Goal: Task Accomplishment & Management: Manage account settings

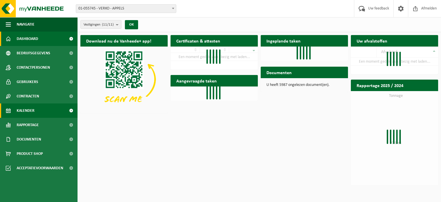
click at [31, 110] on span "Kalender" at bounding box center [26, 110] width 18 height 14
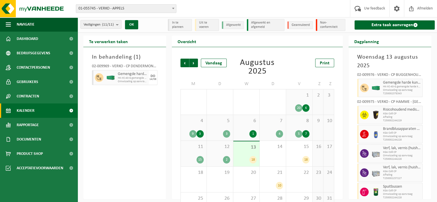
click at [173, 8] on b at bounding box center [173, 8] width 2 height 1
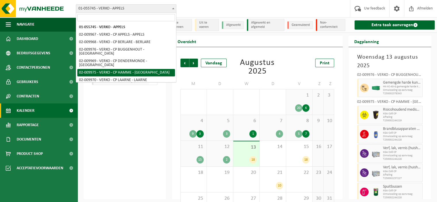
select select "1967"
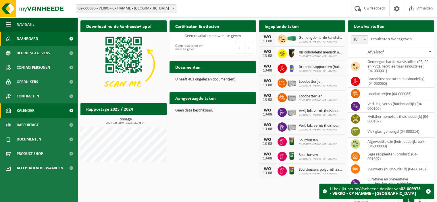
click at [31, 113] on span "Kalender" at bounding box center [26, 110] width 18 height 14
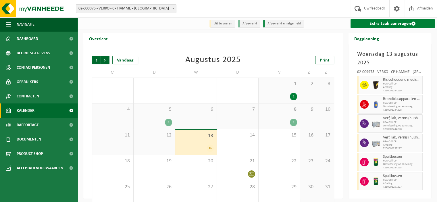
click at [389, 22] on link "Extra taak aanvragen" at bounding box center [392, 23] width 84 height 9
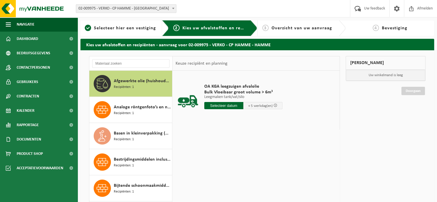
click at [173, 7] on span at bounding box center [173, 8] width 6 height 7
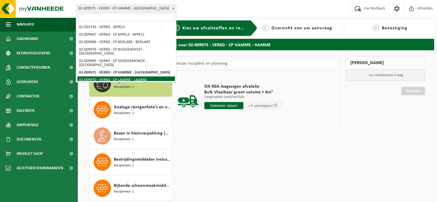
select select "1962"
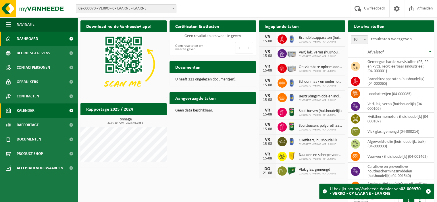
click at [47, 111] on link "Kalender" at bounding box center [39, 110] width 78 height 14
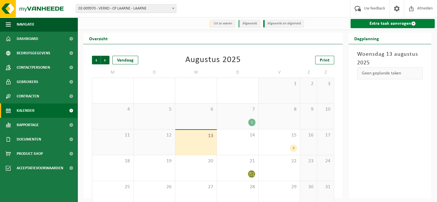
click at [375, 23] on link "Extra taak aanvragen" at bounding box center [392, 23] width 84 height 9
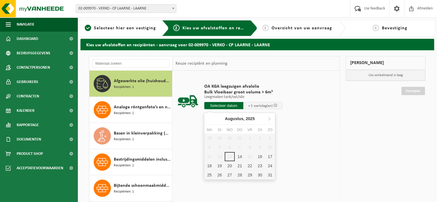
click at [230, 105] on input "text" at bounding box center [223, 105] width 39 height 7
click at [209, 165] on div "18" at bounding box center [209, 165] width 10 height 9
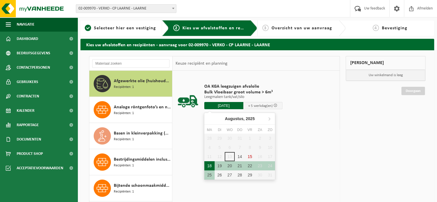
type input "Van 2025-08-18"
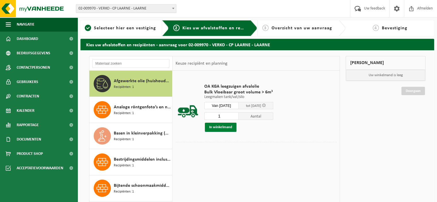
click at [229, 127] on button "In winkelmand" at bounding box center [221, 127] width 32 height 9
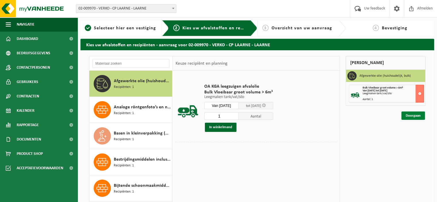
click at [414, 116] on link "Doorgaan" at bounding box center [413, 115] width 24 height 8
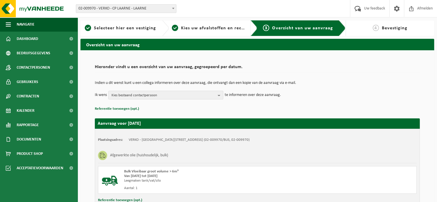
scroll to position [44, 0]
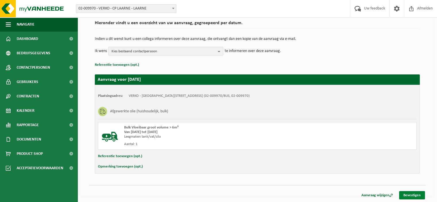
click at [415, 193] on link "Bevestigen" at bounding box center [412, 195] width 26 height 8
click at [411, 193] on link "Bevestigen" at bounding box center [412, 195] width 26 height 8
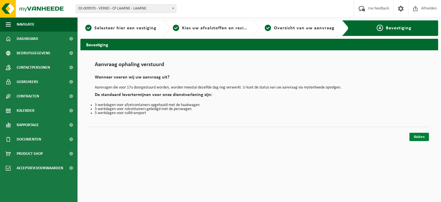
click at [420, 135] on link "Sluiten" at bounding box center [420, 137] width 20 height 8
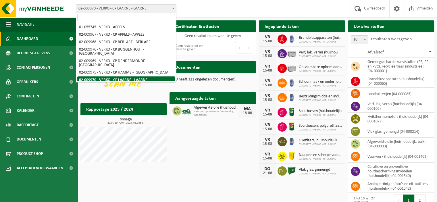
click at [173, 9] on b at bounding box center [173, 8] width 2 height 1
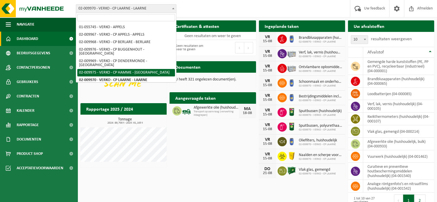
select select "1967"
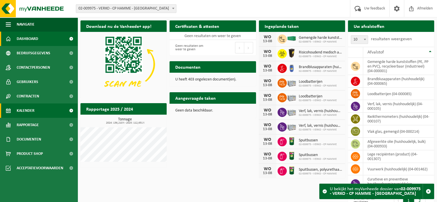
click at [30, 110] on span "Kalender" at bounding box center [26, 110] width 18 height 14
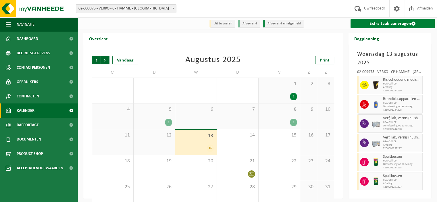
click at [380, 25] on link "Extra taak aanvragen" at bounding box center [392, 23] width 84 height 9
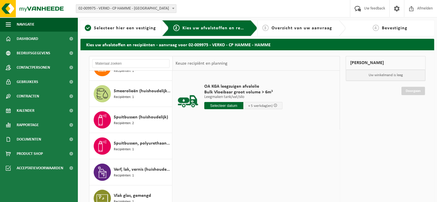
scroll to position [557, 0]
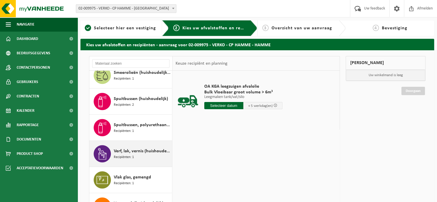
click at [133, 148] on span "Verf, lak, vernis (huishoudelijk)" at bounding box center [142, 151] width 57 height 7
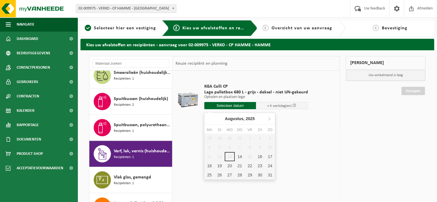
click at [229, 107] on input "text" at bounding box center [230, 105] width 52 height 7
click at [210, 164] on div "18" at bounding box center [209, 165] width 10 height 9
type input "Van 2025-08-18"
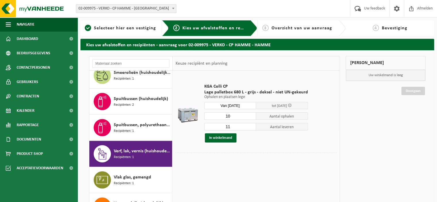
click at [251, 116] on input "10" at bounding box center [230, 115] width 52 height 7
click at [251, 116] on input "9" at bounding box center [230, 115] width 52 height 7
type input "8"
click at [251, 116] on input "8" at bounding box center [230, 115] width 52 height 7
click at [250, 128] on input "10" at bounding box center [230, 126] width 52 height 7
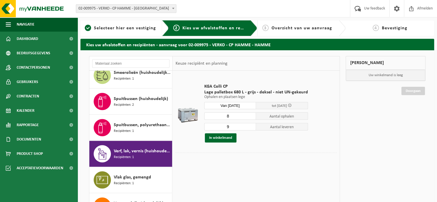
click at [250, 128] on input "9" at bounding box center [230, 126] width 52 height 7
type input "8"
click at [250, 128] on input "8" at bounding box center [230, 126] width 52 height 7
click at [225, 140] on button "In winkelmand" at bounding box center [221, 137] width 32 height 9
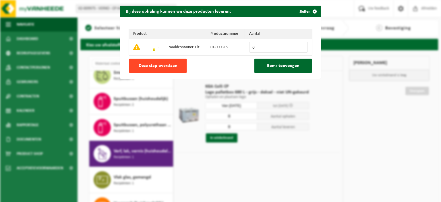
click at [164, 66] on span "Deze stap overslaan" at bounding box center [158, 65] width 39 height 5
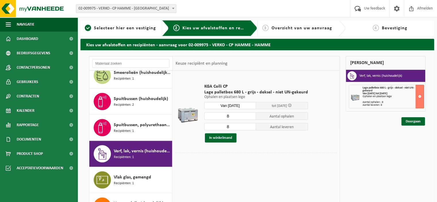
scroll to position [406, 0]
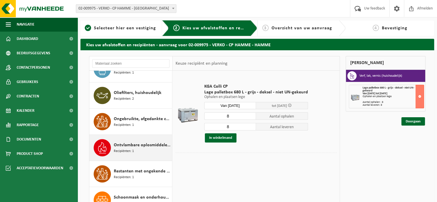
click at [135, 144] on span "Ontvlambare oplosmiddelen (huishoudelijk)" at bounding box center [142, 145] width 57 height 7
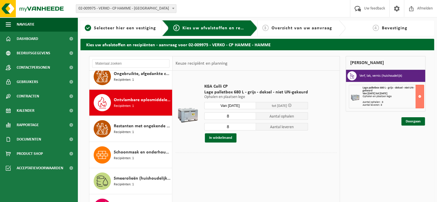
scroll to position [469, 0]
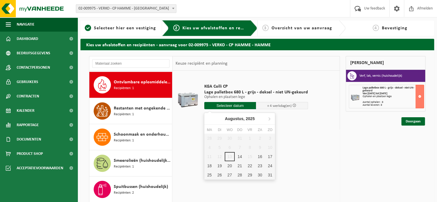
click at [231, 105] on input "text" at bounding box center [230, 105] width 52 height 7
click at [210, 166] on div "18" at bounding box center [209, 165] width 10 height 9
type input "Van 2025-08-18"
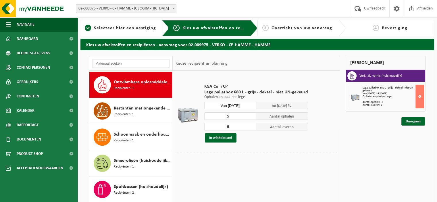
click at [250, 117] on input "5" at bounding box center [230, 115] width 52 height 7
click at [250, 117] on input "4" at bounding box center [230, 115] width 52 height 7
click at [250, 117] on input "3" at bounding box center [230, 115] width 52 height 7
type input "2"
click at [250, 117] on input "2" at bounding box center [230, 115] width 52 height 7
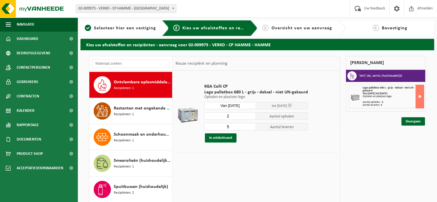
click at [250, 127] on input "5" at bounding box center [230, 126] width 52 height 7
click at [250, 127] on input "4" at bounding box center [230, 126] width 52 height 7
click at [250, 127] on input "3" at bounding box center [230, 126] width 52 height 7
type input "2"
click at [250, 127] on input "2" at bounding box center [230, 126] width 52 height 7
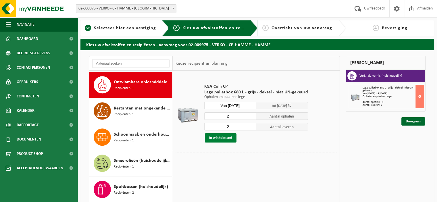
click at [230, 136] on button "In winkelmand" at bounding box center [221, 137] width 32 height 9
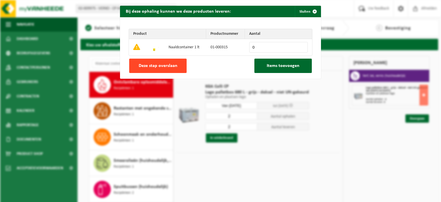
click at [179, 63] on button "Deze stap overslaan" at bounding box center [157, 66] width 57 height 14
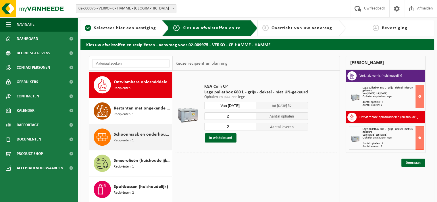
click at [135, 134] on span "Schoonmaak en onderhoudsmiddelen (huishoudelijk)" at bounding box center [142, 134] width 57 height 7
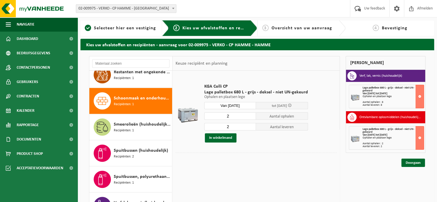
scroll to position [522, 0]
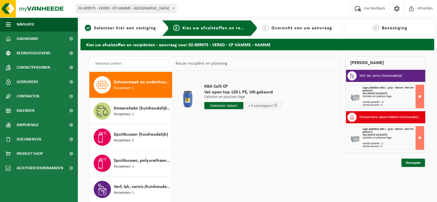
click at [225, 102] on input "text" at bounding box center [223, 105] width 39 height 7
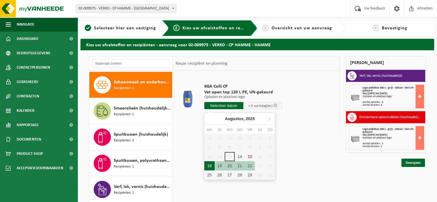
click at [211, 165] on div "18" at bounding box center [209, 165] width 10 height 9
type input "Van 2025-08-18"
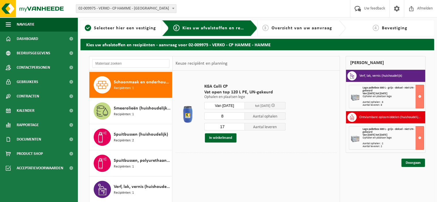
click at [241, 117] on input "8" at bounding box center [224, 115] width 41 height 7
click at [241, 117] on input "7" at bounding box center [224, 115] width 41 height 7
click at [241, 117] on input "6" at bounding box center [224, 115] width 41 height 7
click at [241, 117] on input "5" at bounding box center [224, 115] width 41 height 7
click at [241, 117] on input "4" at bounding box center [224, 115] width 41 height 7
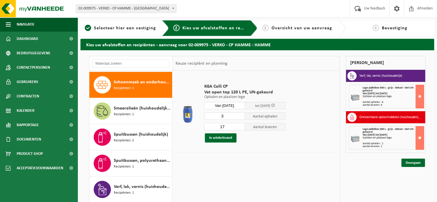
click at [241, 117] on input "3" at bounding box center [224, 115] width 41 height 7
type input "2"
click at [241, 117] on input "2" at bounding box center [224, 115] width 41 height 7
click at [240, 128] on input "8" at bounding box center [224, 126] width 41 height 7
click at [240, 128] on input "7" at bounding box center [224, 126] width 41 height 7
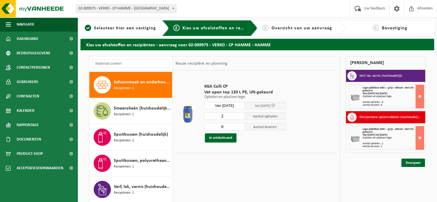
click at [240, 128] on input "6" at bounding box center [224, 126] width 41 height 7
click at [240, 128] on input "5" at bounding box center [224, 126] width 41 height 7
click at [240, 128] on input "4" at bounding box center [224, 126] width 41 height 7
click at [240, 128] on input "3" at bounding box center [224, 126] width 41 height 7
type input "2"
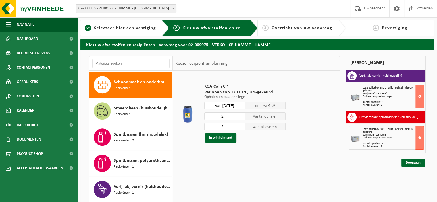
click at [240, 128] on input "2" at bounding box center [224, 126] width 41 height 7
click at [226, 137] on button "In winkelmand" at bounding box center [221, 137] width 32 height 9
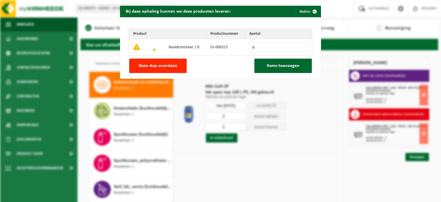
click at [175, 67] on button "Deze stap overslaan" at bounding box center [157, 66] width 57 height 14
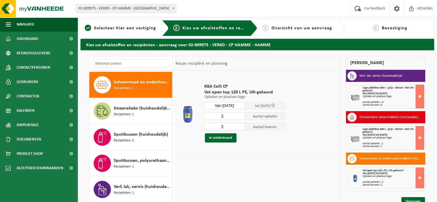
scroll to position [370, 0]
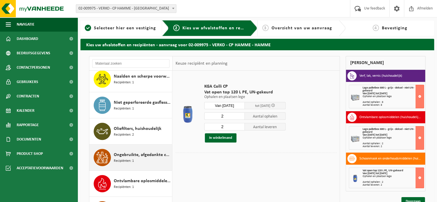
click at [141, 154] on span "Ongebruikte, afgedankte chemicalien (huishoudelijk)" at bounding box center [142, 154] width 57 height 7
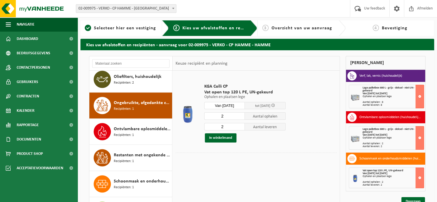
scroll to position [443, 0]
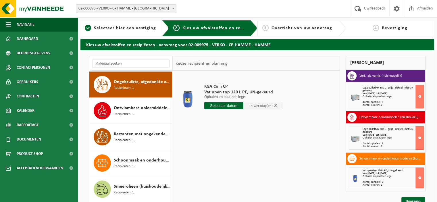
click at [226, 108] on input "text" at bounding box center [223, 105] width 39 height 7
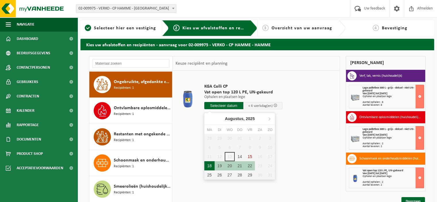
click at [209, 164] on div "18" at bounding box center [209, 165] width 10 height 9
type input "Van [DATE]"
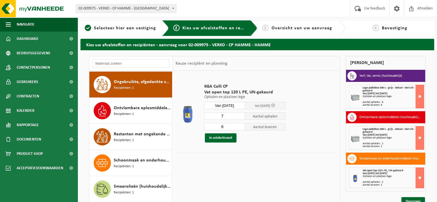
click at [240, 116] on input "7" at bounding box center [224, 115] width 41 height 7
click at [240, 116] on input "6" at bounding box center [224, 115] width 41 height 7
click at [240, 116] on input "5" at bounding box center [224, 115] width 41 height 7
click at [240, 116] on input "4" at bounding box center [224, 115] width 41 height 7
click at [240, 116] on input "3" at bounding box center [224, 115] width 41 height 7
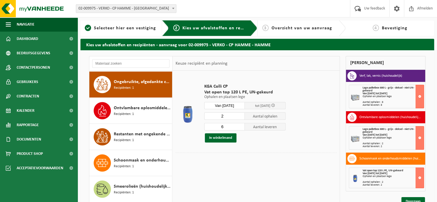
click at [240, 116] on input "2" at bounding box center [224, 115] width 41 height 7
type input "1"
click at [240, 116] on input "1" at bounding box center [224, 115] width 41 height 7
click at [241, 128] on input "0" at bounding box center [224, 126] width 41 height 7
type input "1"
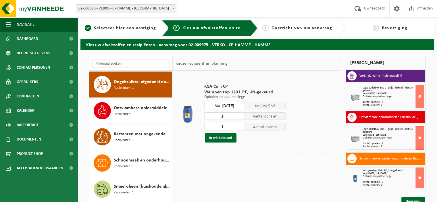
click at [240, 125] on input "1" at bounding box center [224, 126] width 41 height 7
click at [226, 137] on button "In winkelmand" at bounding box center [221, 137] width 32 height 9
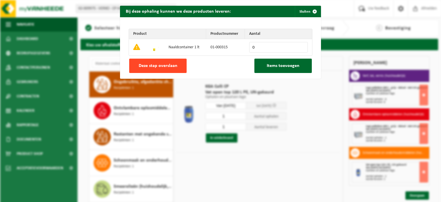
click at [177, 63] on button "Deze stap overslaan" at bounding box center [157, 66] width 57 height 14
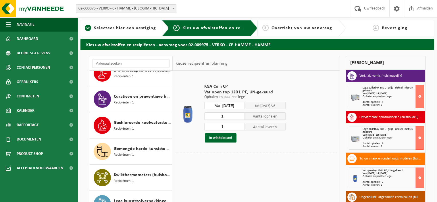
scroll to position [0, 0]
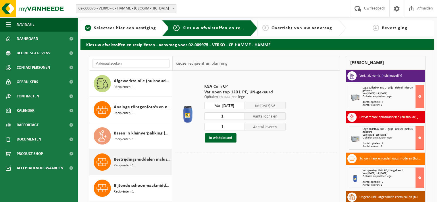
click at [126, 157] on span "Bestrijdingsmiddelen inclusief schimmelwerende beschermingsmiddelen (huishoudel…" at bounding box center [142, 159] width 57 height 7
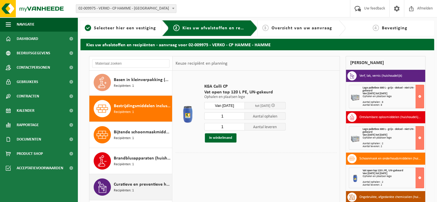
scroll to position [78, 0]
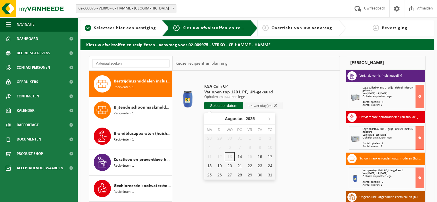
click at [221, 105] on input "text" at bounding box center [223, 105] width 39 height 7
click at [205, 166] on div "18" at bounding box center [209, 165] width 10 height 9
type input "Van 2025-08-18"
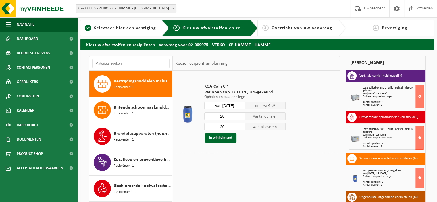
click at [241, 118] on input "20" at bounding box center [224, 115] width 41 height 7
click at [242, 117] on input "9" at bounding box center [224, 115] width 41 height 7
click at [242, 117] on input "2" at bounding box center [224, 115] width 41 height 7
type input "3"
click at [241, 115] on input "3" at bounding box center [224, 115] width 41 height 7
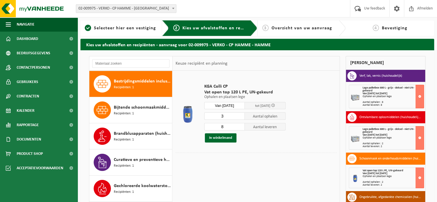
click at [240, 127] on input "8" at bounding box center [224, 126] width 41 height 7
click at [240, 127] on input "7" at bounding box center [224, 126] width 41 height 7
click at [240, 127] on input "6" at bounding box center [224, 126] width 41 height 7
click at [241, 127] on input "5" at bounding box center [224, 126] width 41 height 7
click at [241, 127] on input "4" at bounding box center [224, 126] width 41 height 7
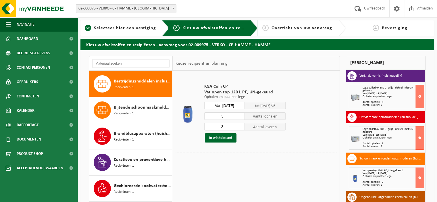
type input "3"
click at [241, 127] on input "3" at bounding box center [224, 126] width 41 height 7
click at [225, 138] on button "In winkelmand" at bounding box center [221, 137] width 32 height 9
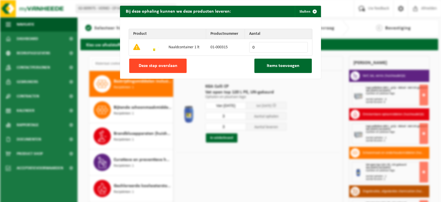
click at [173, 67] on span "Deze stap overslaan" at bounding box center [158, 65] width 39 height 5
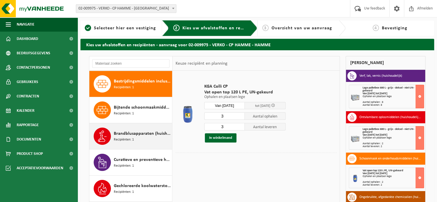
click at [131, 133] on span "Brandblusapparaten (huishoudelijk)" at bounding box center [142, 133] width 57 height 7
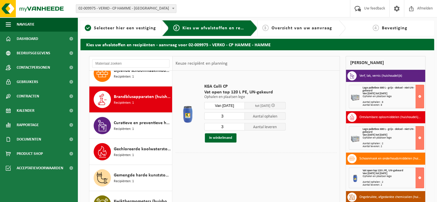
scroll to position [130, 0]
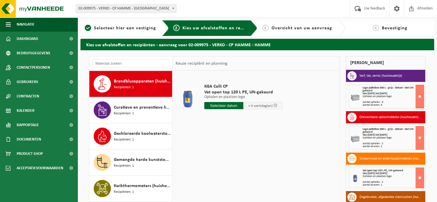
click at [217, 105] on input "text" at bounding box center [223, 105] width 39 height 7
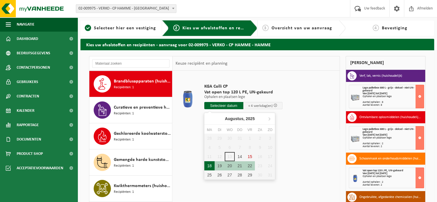
click at [208, 168] on div "18" at bounding box center [209, 165] width 10 height 9
type input "Van [DATE]"
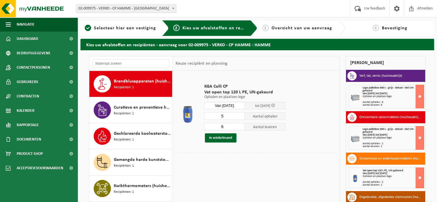
click at [241, 117] on input "5" at bounding box center [224, 115] width 41 height 7
click at [240, 117] on input "3" at bounding box center [224, 115] width 41 height 7
type input "2"
click at [240, 117] on input "2" at bounding box center [224, 115] width 41 height 7
click at [241, 127] on input "5" at bounding box center [224, 126] width 41 height 7
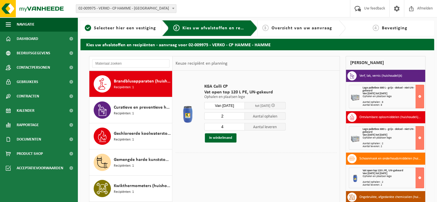
click at [241, 127] on input "4" at bounding box center [224, 126] width 41 height 7
click at [241, 127] on input "3" at bounding box center [224, 126] width 41 height 7
type input "2"
click at [241, 127] on input "2" at bounding box center [224, 126] width 41 height 7
click at [224, 140] on button "In winkelmand" at bounding box center [221, 137] width 32 height 9
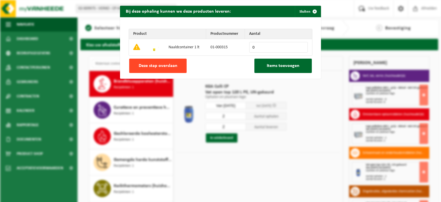
click at [178, 63] on button "Deze stap overslaan" at bounding box center [157, 66] width 57 height 14
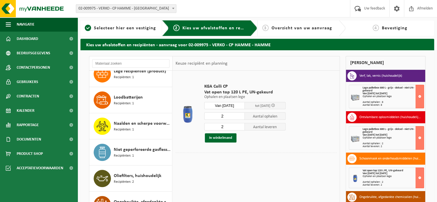
scroll to position [334, 0]
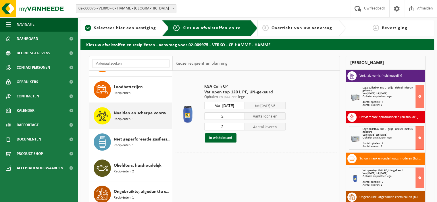
click at [147, 115] on span "Naalden en scherpe voorwerpen (huishoudelijk)" at bounding box center [142, 113] width 57 height 7
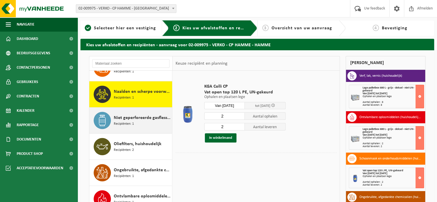
scroll to position [365, 0]
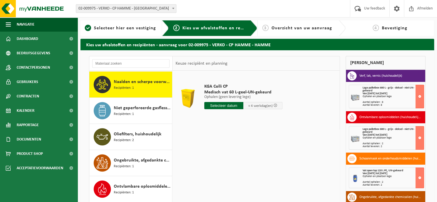
click at [226, 105] on input "text" at bounding box center [223, 105] width 39 height 7
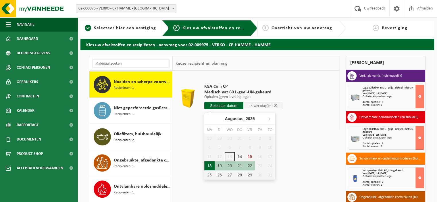
click at [207, 165] on div "18" at bounding box center [209, 165] width 10 height 9
type input "Van [DATE]"
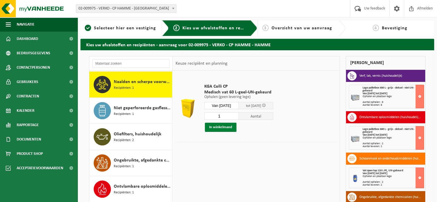
click at [220, 126] on button "In winkelmand" at bounding box center [221, 127] width 32 height 9
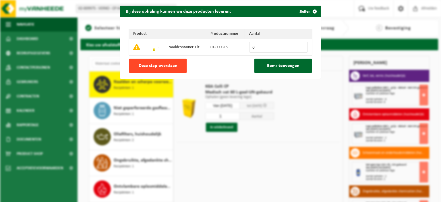
click at [176, 65] on button "Deze stap overslaan" at bounding box center [157, 66] width 57 height 14
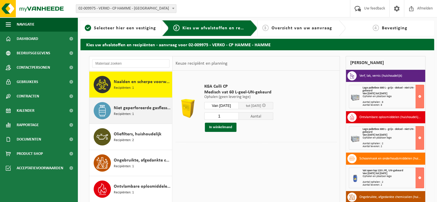
click at [143, 108] on span "Niet geperforeerde gasflessen voor eenmalig gebruik (huishoudelijk)" at bounding box center [142, 108] width 57 height 7
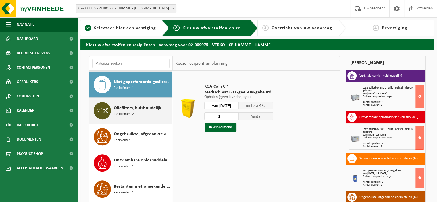
scroll to position [391, 0]
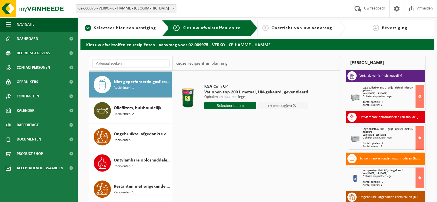
click at [230, 106] on input "text" at bounding box center [230, 105] width 52 height 7
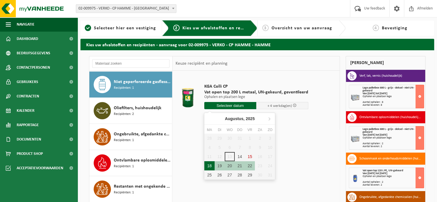
click at [208, 166] on div "18" at bounding box center [209, 165] width 10 height 9
type input "Van [DATE]"
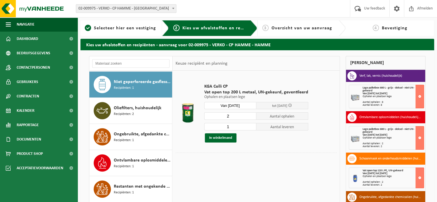
type input "2"
click at [252, 115] on input "2" at bounding box center [230, 115] width 52 height 7
type input "2"
click at [251, 125] on input "2" at bounding box center [230, 126] width 52 height 7
click at [223, 138] on button "In winkelmand" at bounding box center [221, 137] width 32 height 9
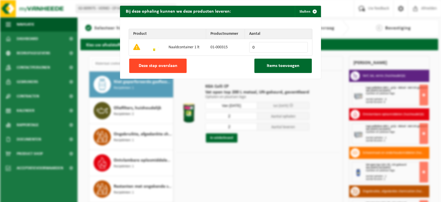
click at [175, 67] on button "Deze stap overslaan" at bounding box center [157, 66] width 57 height 14
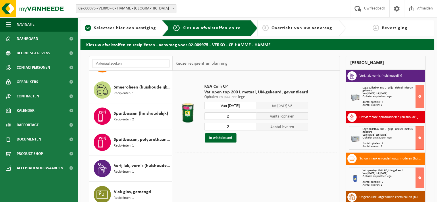
scroll to position [557, 0]
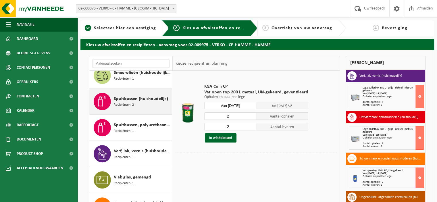
click at [139, 100] on span "Spuitbussen (huishoudelijk)" at bounding box center [141, 98] width 54 height 7
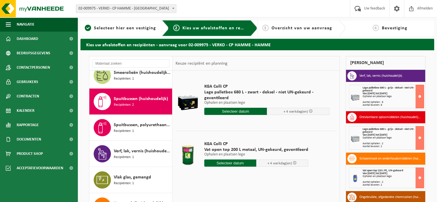
click at [229, 164] on input "text" at bounding box center [230, 162] width 52 height 7
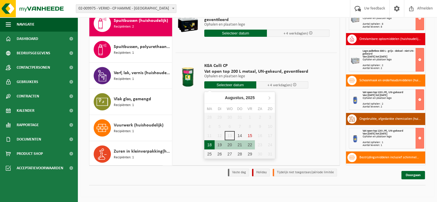
click at [210, 144] on div "18" at bounding box center [209, 144] width 10 height 9
type input "Van 2025-08-18"
type input "2025-08-18"
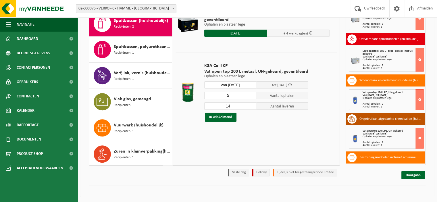
click at [251, 96] on input "5" at bounding box center [230, 95] width 52 height 7
click at [251, 96] on input "4" at bounding box center [230, 95] width 52 height 7
click at [251, 96] on input "3" at bounding box center [230, 95] width 52 height 7
type input "2"
click at [252, 96] on input "2" at bounding box center [230, 95] width 52 height 7
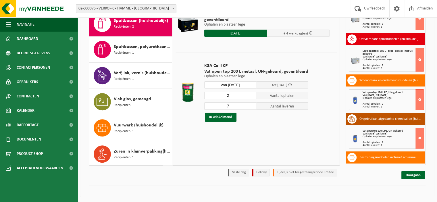
click at [251, 107] on input "7" at bounding box center [230, 105] width 52 height 7
click at [251, 107] on input "6" at bounding box center [230, 105] width 52 height 7
click at [251, 107] on input "5" at bounding box center [230, 105] width 52 height 7
click at [251, 107] on input "4" at bounding box center [230, 105] width 52 height 7
click at [251, 107] on input "3" at bounding box center [230, 105] width 52 height 7
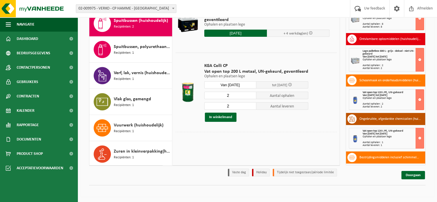
type input "2"
click at [251, 107] on input "2" at bounding box center [230, 105] width 52 height 7
click at [228, 115] on button "In winkelmand" at bounding box center [221, 117] width 32 height 9
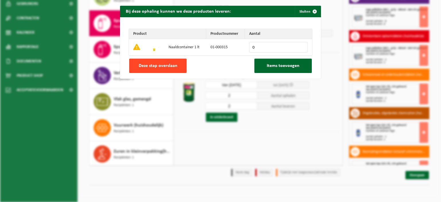
click at [173, 65] on span "Deze stap overslaan" at bounding box center [158, 65] width 39 height 5
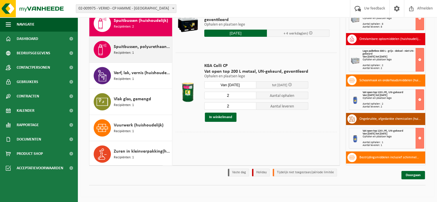
click at [144, 49] on div "Spuitbussen, polyurethaan (PU) (huishoudelijk) Recipiënten: 1" at bounding box center [142, 49] width 57 height 17
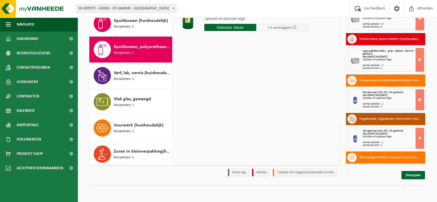
click at [233, 27] on input "text" at bounding box center [230, 27] width 52 height 7
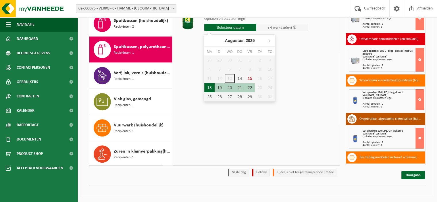
click at [209, 88] on div "18" at bounding box center [209, 87] width 10 height 9
type input "Van 2025-08-18"
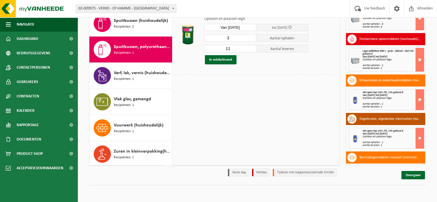
click at [250, 38] on input "3" at bounding box center [230, 37] width 52 height 7
type input "2"
click at [250, 38] on input "2" at bounding box center [230, 37] width 52 height 7
click at [252, 49] on input "3" at bounding box center [230, 48] width 52 height 7
type input "2"
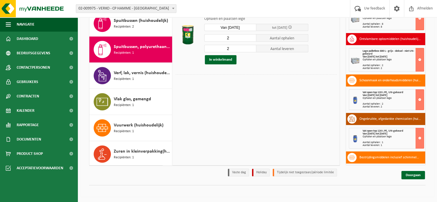
click at [252, 49] on input "2" at bounding box center [230, 48] width 52 height 7
click at [228, 57] on button "In winkelmand" at bounding box center [221, 59] width 32 height 9
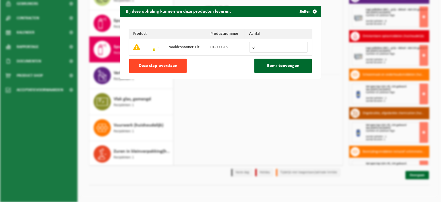
click at [163, 63] on span "Deze stap overslaan" at bounding box center [158, 65] width 39 height 5
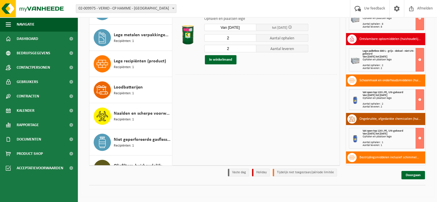
scroll to position [105, 0]
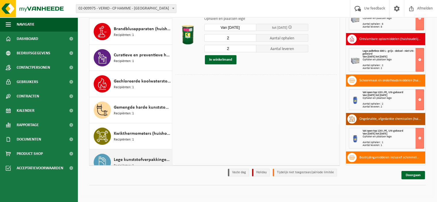
click at [149, 156] on span "Lege kunststofverpakkingen (huishoudelijk)" at bounding box center [142, 159] width 57 height 7
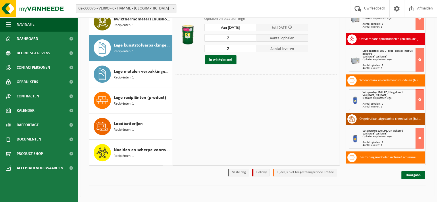
scroll to position [261, 0]
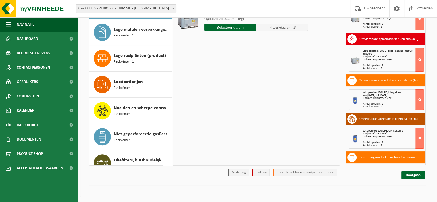
click at [230, 26] on input "text" at bounding box center [230, 27] width 52 height 7
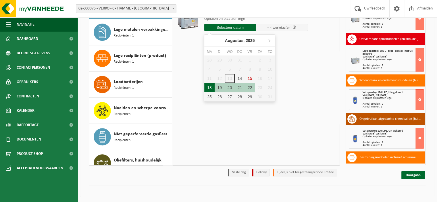
click at [208, 86] on div "18" at bounding box center [209, 87] width 10 height 9
type input "Van 2025-08-18"
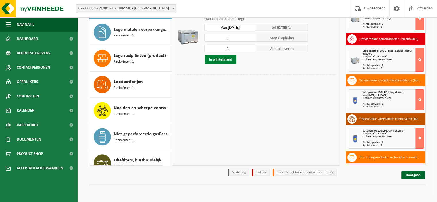
click at [228, 58] on button "In winkelmand" at bounding box center [221, 59] width 32 height 9
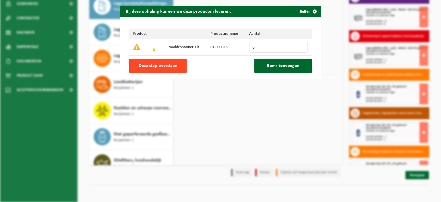
click at [173, 67] on span "Deze stap overslaan" at bounding box center [158, 65] width 39 height 5
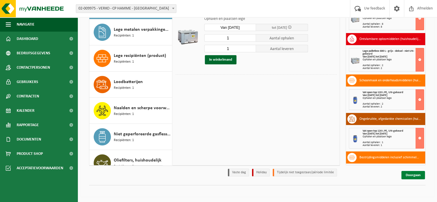
click at [417, 175] on link "Doorgaan" at bounding box center [413, 175] width 24 height 8
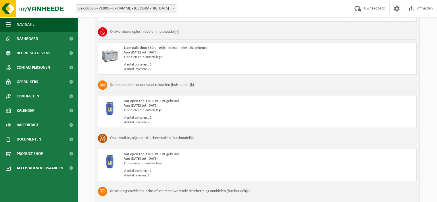
scroll to position [613, 0]
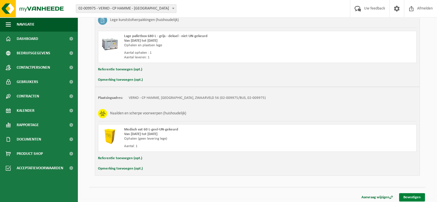
click at [420, 193] on link "Bevestigen" at bounding box center [412, 197] width 26 height 8
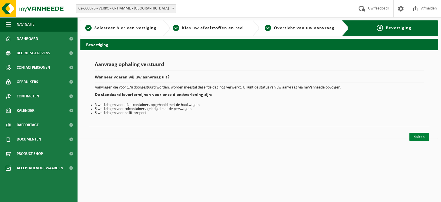
click at [420, 136] on link "Sluiten" at bounding box center [420, 137] width 20 height 8
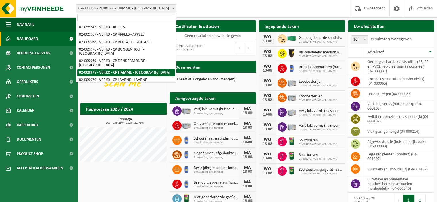
click at [172, 9] on b at bounding box center [173, 8] width 2 height 1
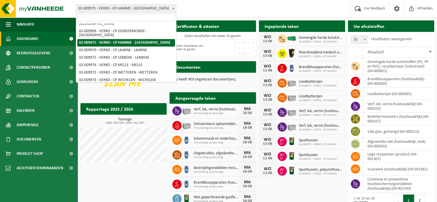
scroll to position [31, 0]
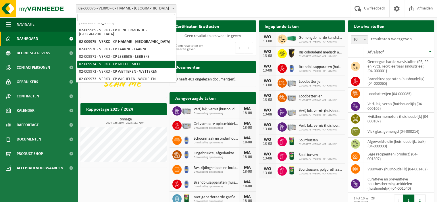
select select "1966"
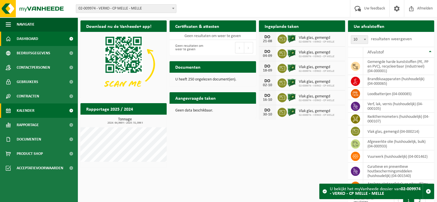
click at [32, 112] on span "Kalender" at bounding box center [26, 110] width 18 height 14
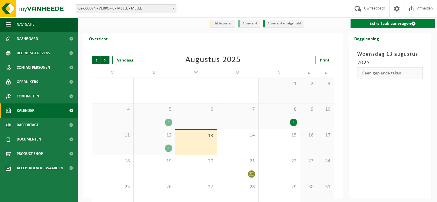
click at [388, 24] on link "Extra taak aanvragen" at bounding box center [392, 23] width 84 height 9
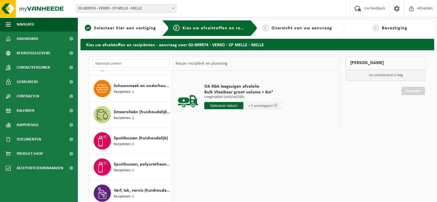
scroll to position [531, 0]
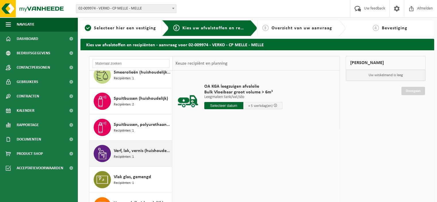
click at [139, 147] on span "Verf, lak, vernis (huishoudelijk)" at bounding box center [142, 150] width 57 height 7
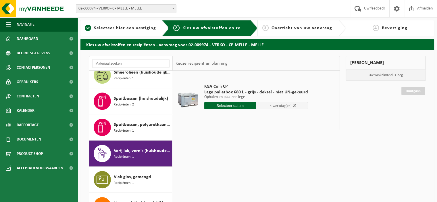
click at [233, 106] on input "text" at bounding box center [230, 105] width 52 height 7
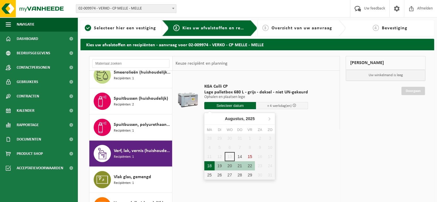
click at [210, 165] on div "18" at bounding box center [209, 165] width 10 height 9
type input "Van [DATE]"
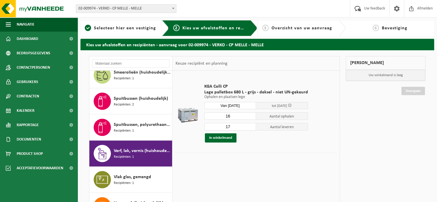
click at [251, 118] on input "16" at bounding box center [230, 115] width 52 height 7
click at [251, 118] on input "15" at bounding box center [230, 115] width 52 height 7
click at [251, 118] on input "14" at bounding box center [230, 115] width 52 height 7
click at [251, 118] on input "13" at bounding box center [230, 115] width 52 height 7
click at [251, 118] on input "12" at bounding box center [230, 115] width 52 height 7
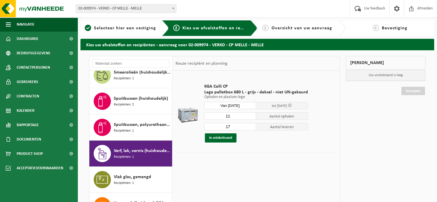
type input "11"
click at [251, 118] on input "11" at bounding box center [230, 115] width 52 height 7
click at [250, 127] on input "16" at bounding box center [230, 126] width 52 height 7
click at [250, 127] on input "15" at bounding box center [230, 126] width 52 height 7
click at [250, 128] on input "14" at bounding box center [230, 126] width 52 height 7
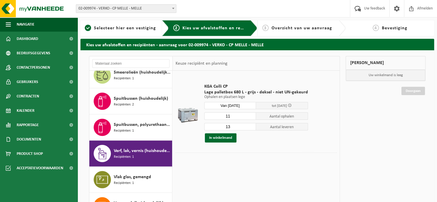
click at [250, 128] on input "13" at bounding box center [230, 126] width 52 height 7
click at [250, 128] on input "12" at bounding box center [230, 126] width 52 height 7
click at [250, 128] on input "11" at bounding box center [230, 126] width 52 height 7
click at [250, 128] on input "10" at bounding box center [230, 126] width 52 height 7
type input "11"
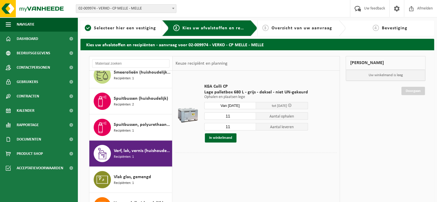
click at [251, 124] on input "11" at bounding box center [230, 126] width 52 height 7
click at [229, 136] on button "In winkelmand" at bounding box center [221, 137] width 32 height 9
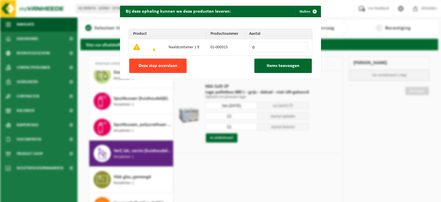
click at [173, 65] on span "Deze stap overslaan" at bounding box center [158, 65] width 39 height 5
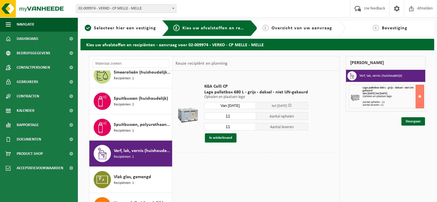
scroll to position [380, 0]
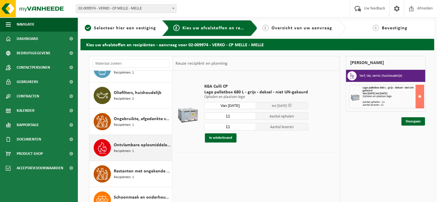
click at [137, 142] on span "Ontvlambare oplosmiddelen (huishoudelijk)" at bounding box center [142, 145] width 57 height 7
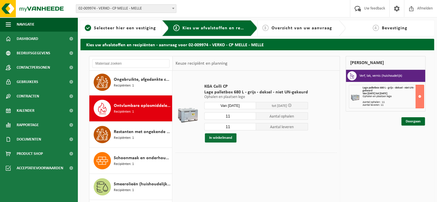
scroll to position [443, 0]
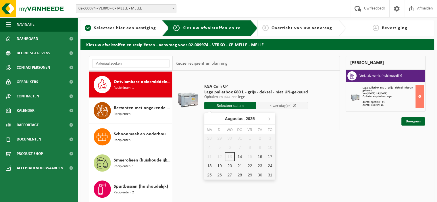
click at [231, 104] on input "text" at bounding box center [230, 105] width 52 height 7
click at [209, 164] on div "18" at bounding box center [209, 165] width 10 height 9
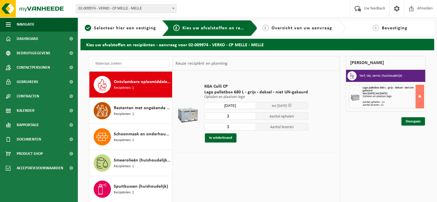
type input "Van 2025-08-18"
click at [252, 117] on input "2" at bounding box center [230, 115] width 52 height 7
type input "1"
click at [252, 117] on input "1" at bounding box center [230, 115] width 52 height 7
click at [250, 127] on input "2" at bounding box center [230, 126] width 52 height 7
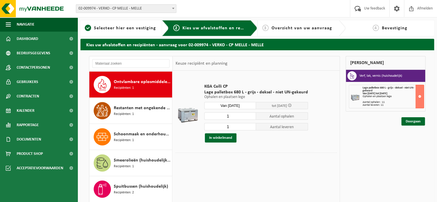
type input "1"
click at [250, 127] on input "1" at bounding box center [230, 126] width 52 height 7
click at [224, 137] on button "In winkelmand" at bounding box center [221, 137] width 32 height 9
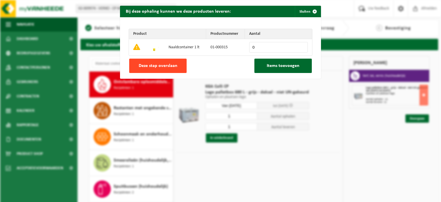
click at [177, 67] on button "Deze stap overslaan" at bounding box center [157, 66] width 57 height 14
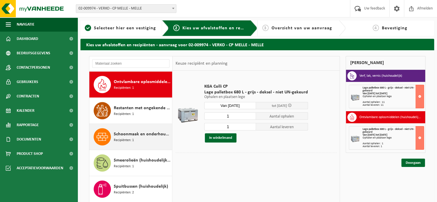
click at [133, 135] on span "Schoonmaak en onderhoudsmiddelen (huishoudelijk)" at bounding box center [142, 134] width 57 height 7
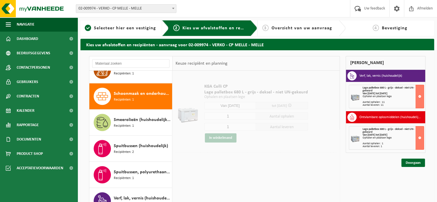
scroll to position [495, 0]
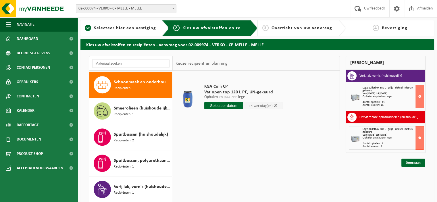
click at [226, 106] on input "text" at bounding box center [223, 105] width 39 height 7
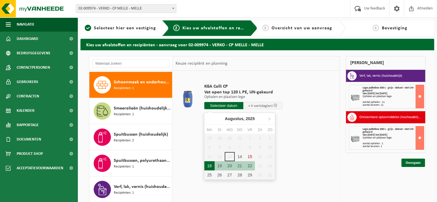
click at [209, 164] on div "18" at bounding box center [209, 165] width 10 height 9
type input "Van 2025-08-18"
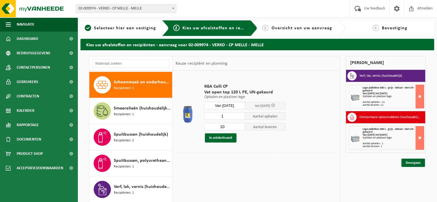
click at [240, 118] on input "1" at bounding box center [224, 115] width 41 height 7
click at [241, 115] on input "2" at bounding box center [224, 115] width 41 height 7
type input "3"
click at [241, 115] on input "3" at bounding box center [224, 115] width 41 height 7
type input "3"
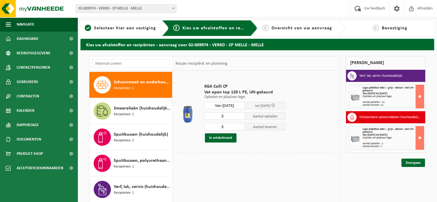
click at [242, 128] on input "3" at bounding box center [224, 126] width 41 height 7
click at [229, 137] on button "In winkelmand" at bounding box center [221, 137] width 32 height 9
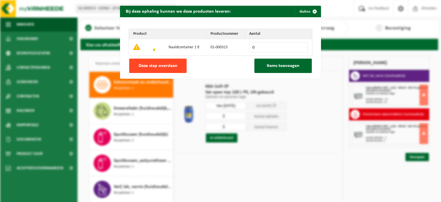
click at [176, 69] on button "Deze stap overslaan" at bounding box center [157, 66] width 57 height 14
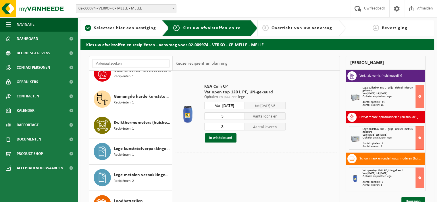
scroll to position [43, 0]
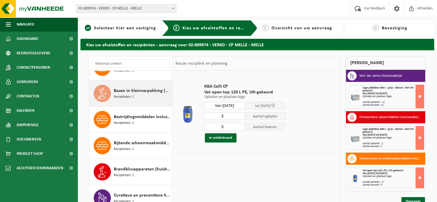
click at [155, 89] on span "Basen in kleinverpakking (huishoudelijk)" at bounding box center [142, 90] width 57 height 7
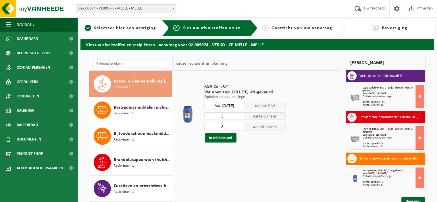
scroll to position [52, 0]
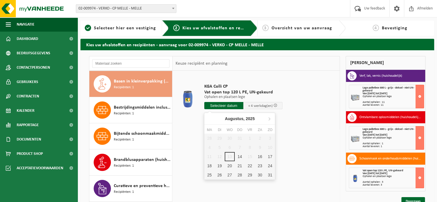
click at [228, 105] on input "text" at bounding box center [223, 105] width 39 height 7
click at [208, 166] on div "18" at bounding box center [209, 165] width 10 height 9
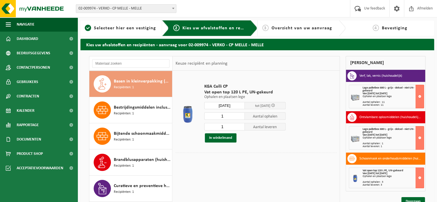
type input "Van 2025-08-18"
click at [221, 136] on button "In winkelmand" at bounding box center [221, 137] width 32 height 9
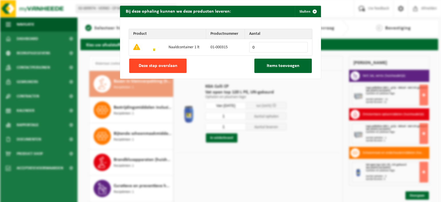
click at [175, 67] on button "Deze stap overslaan" at bounding box center [157, 66] width 57 height 14
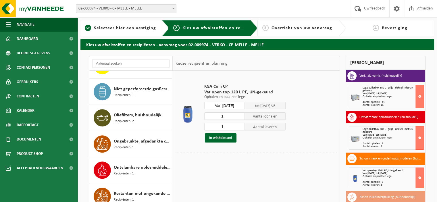
scroll to position [365, 0]
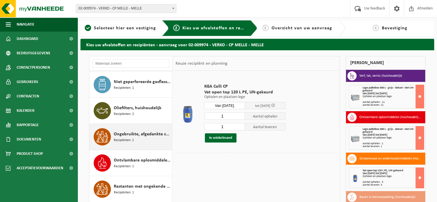
click at [148, 139] on div "Ongebruikte, afgedankte chemicalien (huishoudelijk) Recipiënten: 1" at bounding box center [142, 136] width 57 height 17
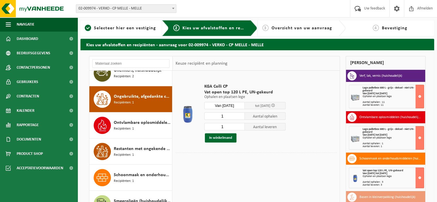
scroll to position [417, 0]
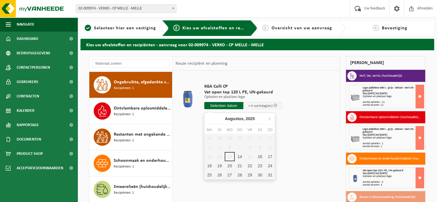
click at [220, 106] on input "text" at bounding box center [223, 105] width 39 height 7
click at [207, 166] on div "18" at bounding box center [209, 165] width 10 height 9
type input "Van 2025-08-18"
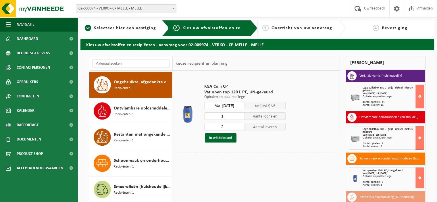
type input "1"
click at [241, 118] on input "1" at bounding box center [224, 115] width 41 height 7
type input "1"
click at [241, 128] on input "1" at bounding box center [224, 126] width 41 height 7
click at [228, 137] on button "In winkelmand" at bounding box center [221, 137] width 32 height 9
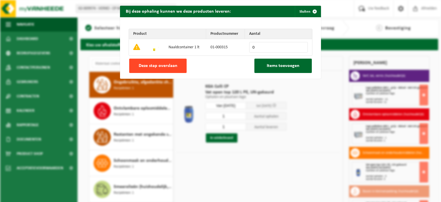
click at [172, 65] on span "Deze stap overslaan" at bounding box center [158, 65] width 39 height 5
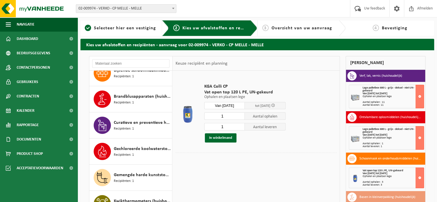
scroll to position [0, 0]
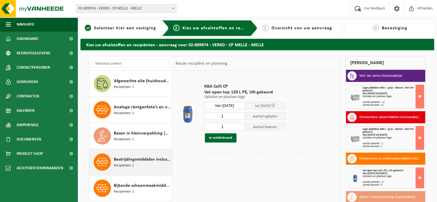
click at [136, 162] on div "Bestrijdingsmiddelen inclusief schimmelwerende beschermingsmiddelen (huishoudel…" at bounding box center [142, 161] width 57 height 17
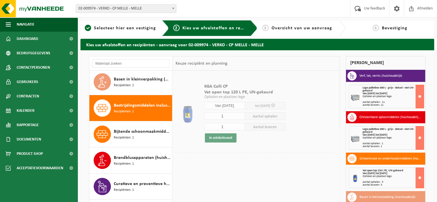
scroll to position [78, 0]
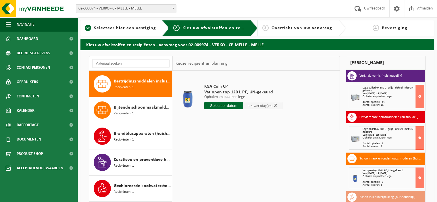
click at [225, 105] on input "text" at bounding box center [223, 105] width 39 height 7
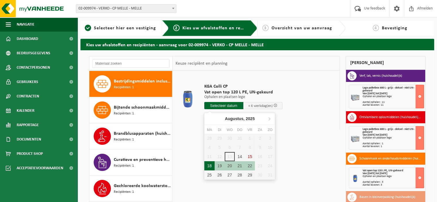
click at [208, 163] on div "18" at bounding box center [209, 165] width 10 height 9
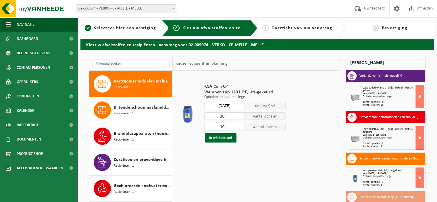
type input "Van 2025-08-18"
click at [242, 117] on input "6" at bounding box center [224, 115] width 41 height 7
click at [242, 117] on input "5" at bounding box center [224, 115] width 41 height 7
click at [241, 117] on input "4" at bounding box center [224, 115] width 41 height 7
click at [241, 117] on input "3" at bounding box center [224, 115] width 41 height 7
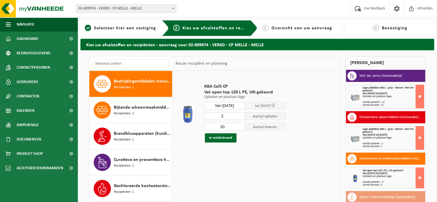
type input "2"
click at [241, 118] on input "2" at bounding box center [224, 115] width 41 height 7
click at [241, 128] on input "4" at bounding box center [224, 126] width 41 height 7
click at [241, 128] on input "3" at bounding box center [224, 126] width 41 height 7
type input "2"
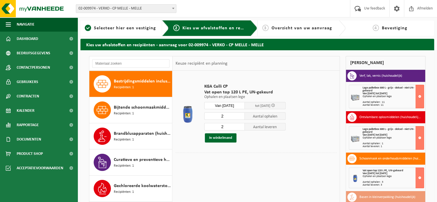
click at [241, 128] on input "2" at bounding box center [224, 126] width 41 height 7
click at [229, 139] on button "In winkelmand" at bounding box center [221, 137] width 32 height 9
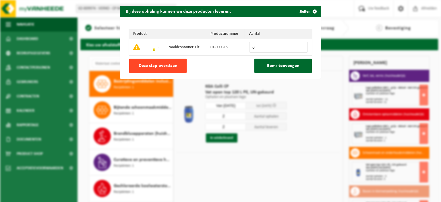
click at [166, 65] on span "Deze stap overslaan" at bounding box center [158, 65] width 39 height 5
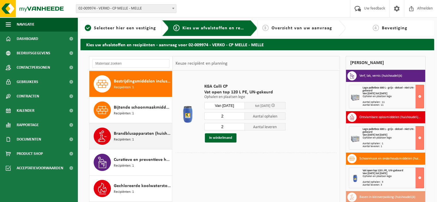
click at [140, 133] on span "Brandblusapparaten (huishoudelijk)" at bounding box center [142, 133] width 57 height 7
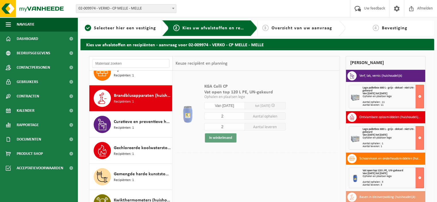
scroll to position [130, 0]
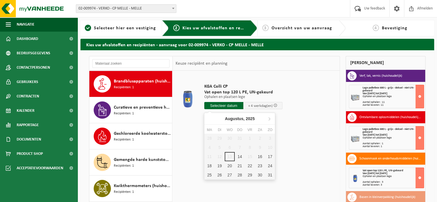
click at [221, 105] on input "text" at bounding box center [223, 105] width 39 height 7
click at [208, 165] on div "18" at bounding box center [209, 165] width 10 height 9
type input "Van 2025-08-18"
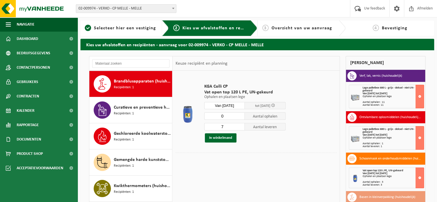
click at [242, 117] on input "0" at bounding box center [224, 115] width 41 height 7
type input "1"
click at [242, 115] on input "1" at bounding box center [224, 115] width 41 height 7
click at [243, 128] on input "2" at bounding box center [224, 126] width 41 height 7
type input "1"
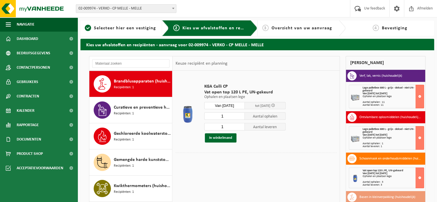
click at [243, 128] on input "1" at bounding box center [224, 126] width 41 height 7
click at [225, 139] on button "In winkelmand" at bounding box center [221, 137] width 32 height 9
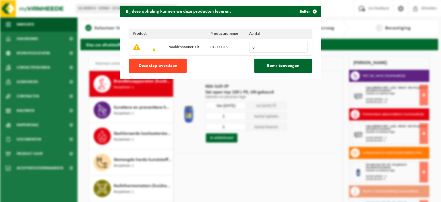
click at [170, 64] on span "Deze stap overslaan" at bounding box center [158, 65] width 39 height 5
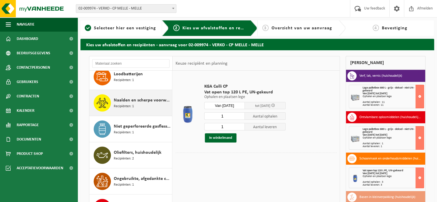
click at [149, 104] on div "Naalden en scherpe voorwerpen (huishoudelijk) Recipiënten: 1" at bounding box center [142, 102] width 57 height 17
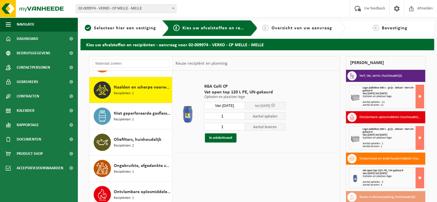
scroll to position [339, 0]
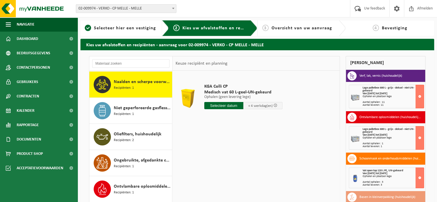
click at [225, 108] on input "text" at bounding box center [223, 105] width 39 height 7
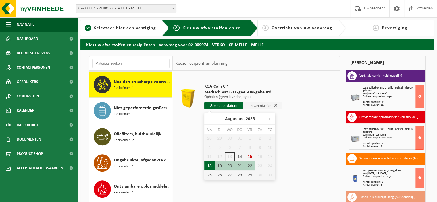
click at [209, 164] on div "18" at bounding box center [209, 165] width 10 height 9
type input "Van 2025-08-18"
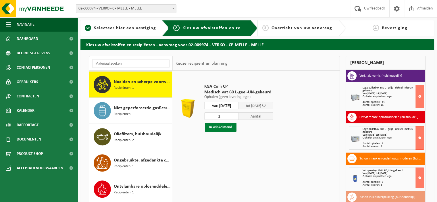
click at [226, 126] on button "In winkelmand" at bounding box center [221, 127] width 32 height 9
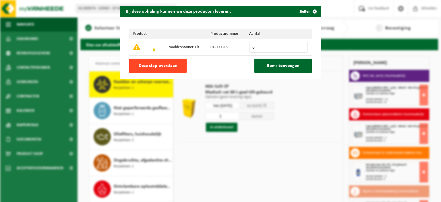
click at [170, 62] on button "Deze stap overslaan" at bounding box center [157, 66] width 57 height 14
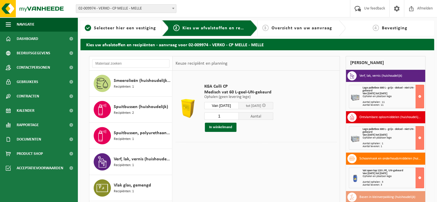
scroll to position [524, 0]
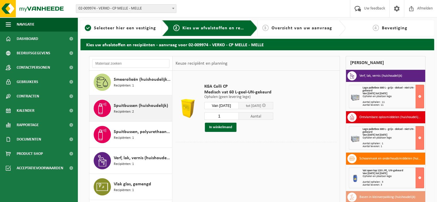
click at [144, 108] on div "Spuitbussen (huishoudelijk) Recipiënten: 2" at bounding box center [142, 108] width 57 height 17
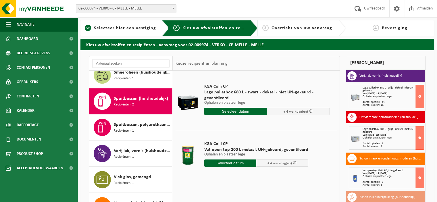
click at [228, 163] on input "text" at bounding box center [230, 162] width 52 height 7
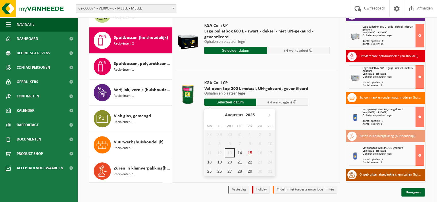
scroll to position [63, 0]
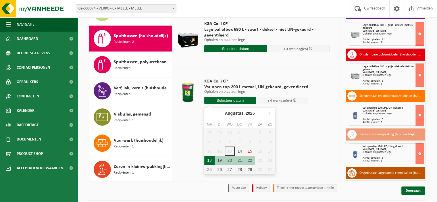
click at [211, 159] on div "18" at bounding box center [209, 160] width 10 height 9
type input "Van 2025-08-18"
type input "2025-08-18"
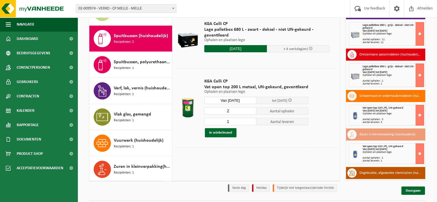
type input "2"
click at [250, 110] on input "2" at bounding box center [230, 110] width 52 height 7
click at [252, 119] on input "2" at bounding box center [230, 121] width 52 height 7
click at [252, 119] on input "3" at bounding box center [230, 121] width 52 height 7
click at [252, 119] on input "4" at bounding box center [230, 121] width 52 height 7
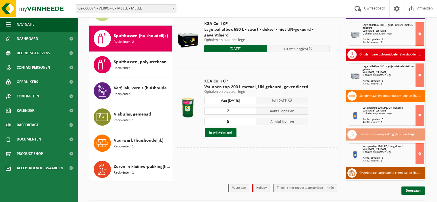
click at [252, 119] on input "5" at bounding box center [230, 121] width 52 height 7
type input "6"
click at [252, 119] on input "6" at bounding box center [230, 121] width 52 height 7
click at [229, 132] on button "In winkelmand" at bounding box center [221, 132] width 32 height 9
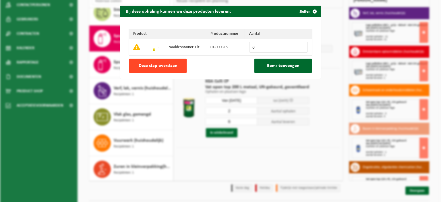
click at [172, 69] on button "Deze stap overslaan" at bounding box center [157, 66] width 57 height 14
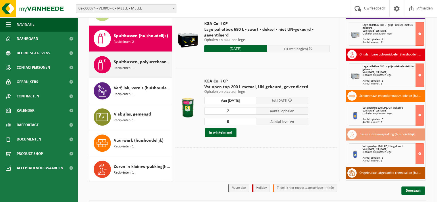
click at [152, 63] on span "Spuitbussen, polyurethaan (PU) (huishoudelijk)" at bounding box center [142, 62] width 57 height 7
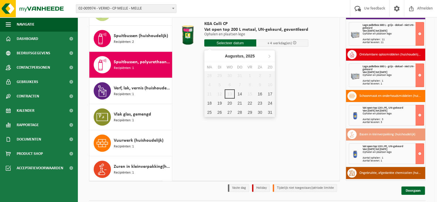
drag, startPoint x: 227, startPoint y: 43, endPoint x: 224, endPoint y: 47, distance: 5.6
click at [227, 42] on input "text" at bounding box center [230, 42] width 52 height 7
click at [210, 102] on div "18" at bounding box center [209, 103] width 10 height 9
type input "Van 2025-08-18"
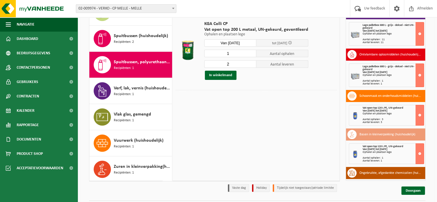
type input "1"
click at [250, 54] on input "1" at bounding box center [230, 53] width 52 height 7
type input "1"
click at [251, 65] on input "1" at bounding box center [230, 63] width 52 height 7
click at [229, 74] on button "In winkelmand" at bounding box center [221, 75] width 32 height 9
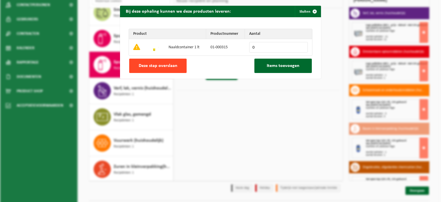
click at [167, 66] on span "Deze stap overslaan" at bounding box center [158, 65] width 39 height 5
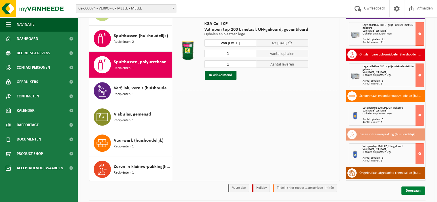
click at [410, 190] on link "Doorgaan" at bounding box center [413, 190] width 24 height 8
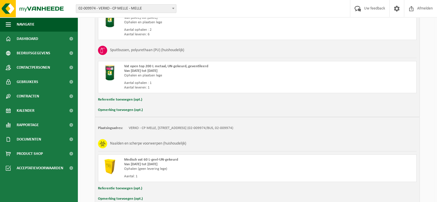
scroll to position [561, 0]
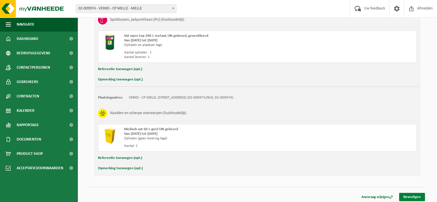
click at [416, 196] on link "Bevestigen" at bounding box center [412, 197] width 26 height 8
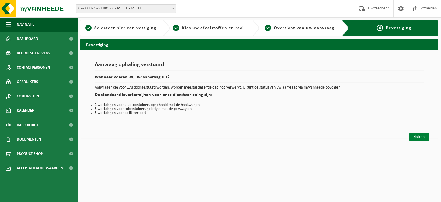
click at [417, 136] on link "Sluiten" at bounding box center [420, 137] width 20 height 8
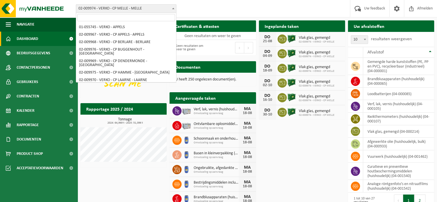
click at [173, 9] on b at bounding box center [173, 8] width 2 height 1
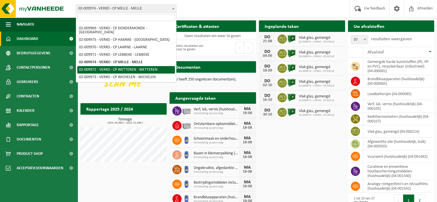
select select "1964"
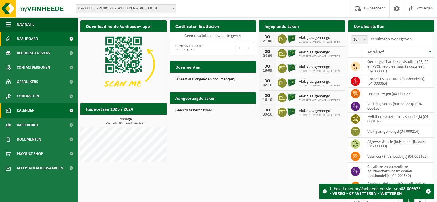
click at [29, 109] on span "Kalender" at bounding box center [26, 110] width 18 height 14
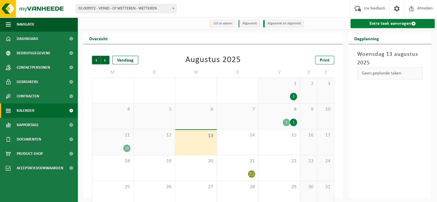
click at [381, 23] on link "Extra taak aanvragen" at bounding box center [392, 23] width 84 height 9
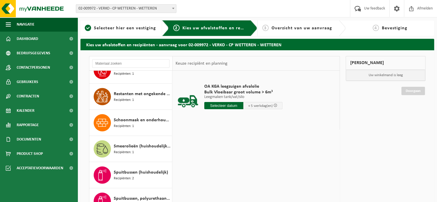
scroll to position [531, 0]
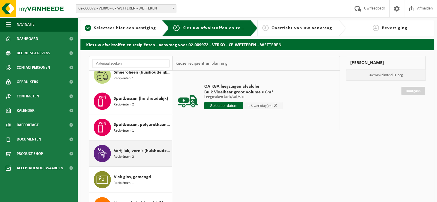
click at [142, 150] on span "Verf, lak, vernis (huishoudelijk)" at bounding box center [142, 150] width 57 height 7
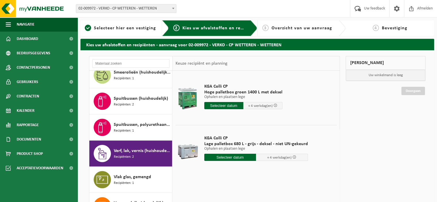
click at [227, 158] on input "text" at bounding box center [230, 157] width 52 height 7
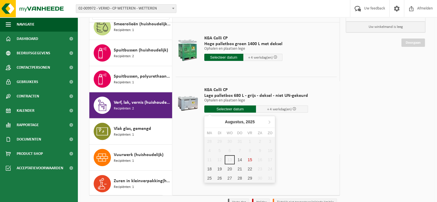
scroll to position [53, 0]
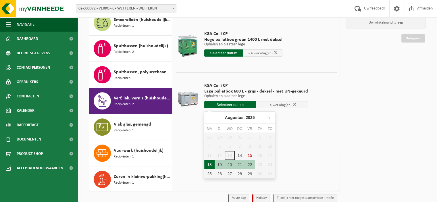
click at [209, 164] on div "18" at bounding box center [209, 164] width 10 height 9
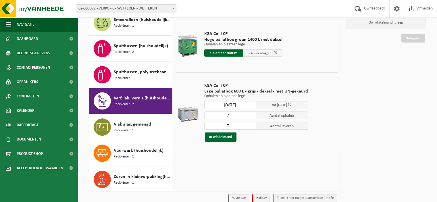
type input "Van [DATE]"
type input "[DATE]"
type input "8"
click at [250, 113] on input "8" at bounding box center [230, 114] width 52 height 7
drag, startPoint x: 251, startPoint y: 124, endPoint x: 246, endPoint y: 127, distance: 5.8
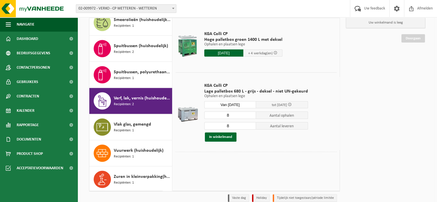
type input "8"
click at [251, 124] on input "8" at bounding box center [230, 125] width 52 height 7
click at [221, 139] on button "In winkelmand" at bounding box center [221, 136] width 32 height 9
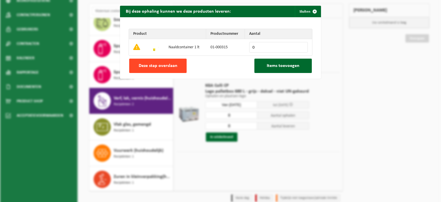
click at [176, 67] on button "Deze stap overslaan" at bounding box center [157, 66] width 57 height 14
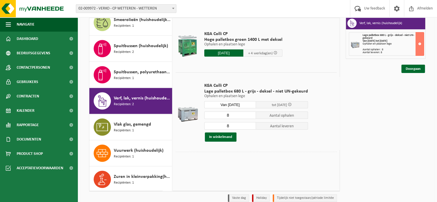
scroll to position [380, 0]
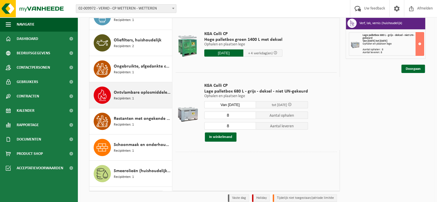
click at [133, 93] on span "Ontvlambare oplosmiddelen (huishoudelijk)" at bounding box center [142, 92] width 57 height 7
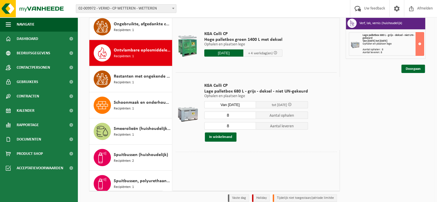
scroll to position [443, 0]
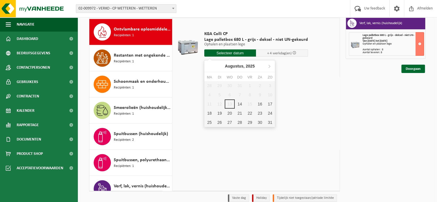
click at [227, 50] on input "text" at bounding box center [230, 52] width 52 height 7
click at [209, 111] on div "18" at bounding box center [209, 113] width 10 height 9
type input "Van 2025-08-18"
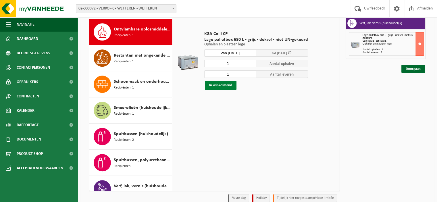
click at [229, 85] on button "In winkelmand" at bounding box center [221, 85] width 32 height 9
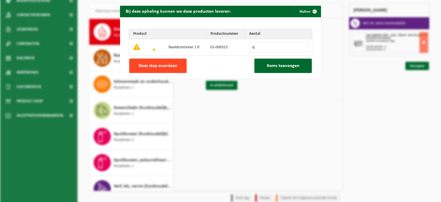
click at [172, 64] on span "Deze stap overslaan" at bounding box center [158, 65] width 39 height 5
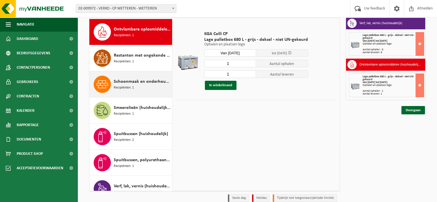
click at [139, 81] on span "Schoonmaak en onderhoudsmiddelen (huishoudelijk)" at bounding box center [142, 81] width 57 height 7
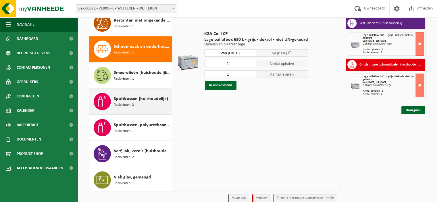
scroll to position [495, 0]
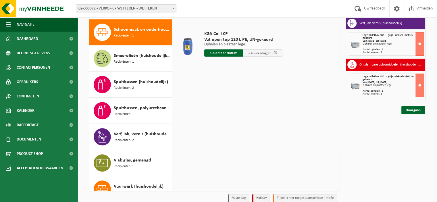
click at [223, 55] on input "text" at bounding box center [223, 52] width 39 height 7
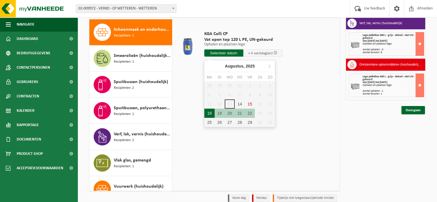
click at [209, 111] on div "18" at bounding box center [209, 113] width 10 height 9
type input "Van 2025-08-18"
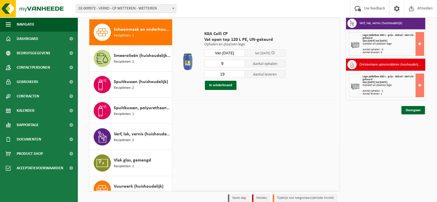
click at [239, 64] on input "9" at bounding box center [224, 63] width 41 height 7
click at [239, 64] on input "8" at bounding box center [224, 63] width 41 height 7
click at [239, 64] on input "7" at bounding box center [224, 63] width 41 height 7
click at [239, 64] on input "6" at bounding box center [224, 63] width 41 height 7
click at [239, 64] on input "5" at bounding box center [224, 63] width 41 height 7
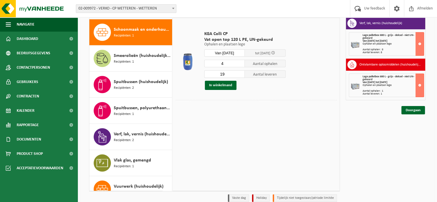
click at [239, 64] on input "4" at bounding box center [224, 63] width 41 height 7
type input "3"
click at [239, 64] on input "3" at bounding box center [224, 63] width 41 height 7
click at [240, 74] on input "7" at bounding box center [224, 73] width 41 height 7
click at [240, 74] on input "6" at bounding box center [224, 73] width 41 height 7
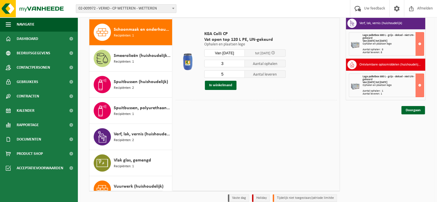
click at [240, 74] on input "5" at bounding box center [224, 73] width 41 height 7
click at [240, 74] on input "4" at bounding box center [224, 73] width 41 height 7
type input "3"
click at [240, 74] on input "3" at bounding box center [224, 73] width 41 height 7
click at [227, 84] on button "In winkelmand" at bounding box center [221, 85] width 32 height 9
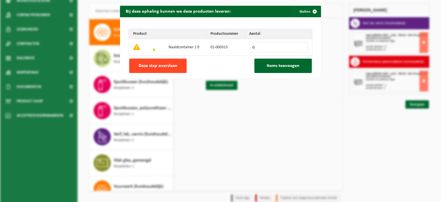
click at [163, 63] on button "Deze stap overslaan" at bounding box center [157, 66] width 57 height 14
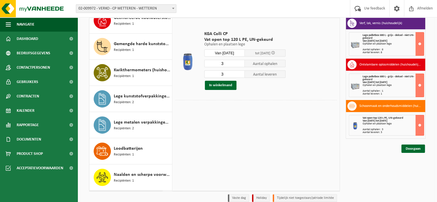
scroll to position [43, 0]
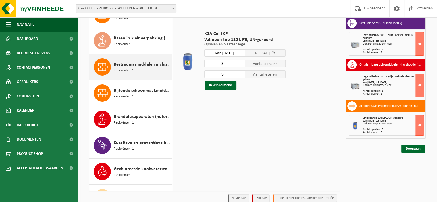
click at [135, 63] on span "Bestrijdingsmiddelen inclusief schimmelwerende beschermingsmiddelen (huishoudel…" at bounding box center [142, 64] width 57 height 7
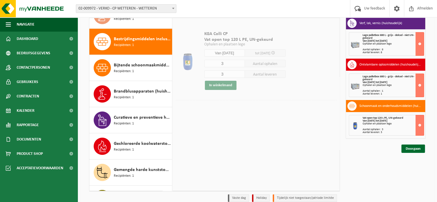
scroll to position [78, 0]
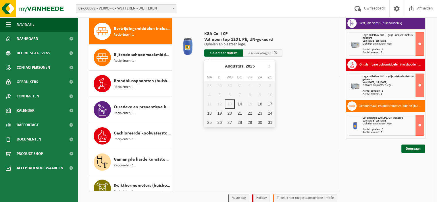
click at [231, 54] on input "text" at bounding box center [223, 52] width 39 height 7
click at [210, 112] on div "18" at bounding box center [209, 113] width 10 height 9
type input "Van 2025-08-18"
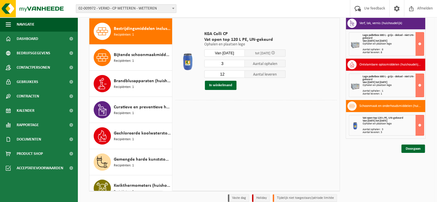
type input "2"
click at [240, 65] on input "2" at bounding box center [224, 63] width 41 height 7
click at [241, 76] on input "3" at bounding box center [224, 73] width 41 height 7
type input "2"
click at [241, 76] on input "2" at bounding box center [224, 73] width 41 height 7
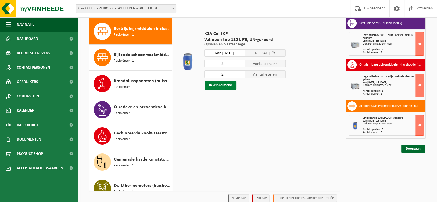
click at [229, 84] on button "In winkelmand" at bounding box center [221, 85] width 32 height 9
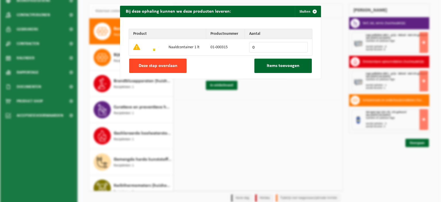
click at [166, 65] on span "Deze stap overslaan" at bounding box center [158, 65] width 39 height 5
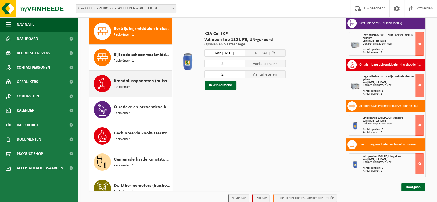
click at [147, 80] on span "Brandblusapparaten (huishoudelijk)" at bounding box center [142, 81] width 57 height 7
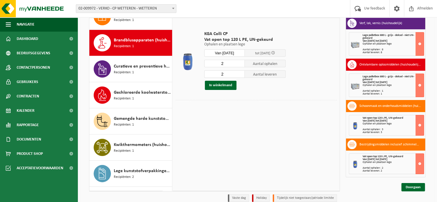
scroll to position [130, 0]
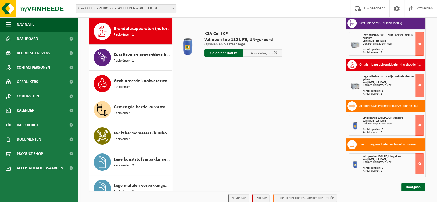
click at [231, 54] on input "text" at bounding box center [223, 52] width 39 height 7
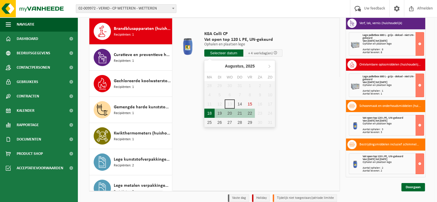
click at [210, 111] on div "18" at bounding box center [209, 113] width 10 height 9
type input "Van 2025-08-18"
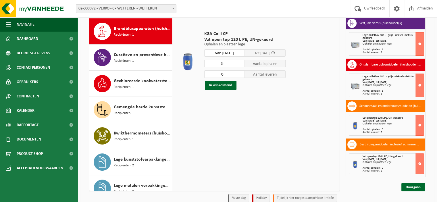
click at [240, 65] on input "5" at bounding box center [224, 63] width 41 height 7
click at [240, 65] on input "4" at bounding box center [224, 63] width 41 height 7
click at [240, 65] on input "3" at bounding box center [224, 63] width 41 height 7
click at [240, 65] on input "2" at bounding box center [224, 63] width 41 height 7
type input "1"
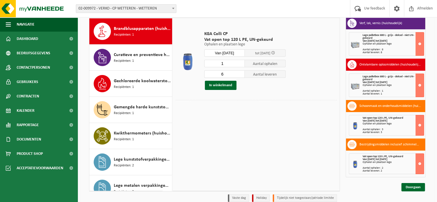
click at [240, 65] on input "1" at bounding box center [224, 63] width 41 height 7
click at [241, 75] on input "5" at bounding box center [224, 73] width 41 height 7
click at [241, 75] on input "4" at bounding box center [224, 73] width 41 height 7
click at [241, 75] on input "3" at bounding box center [224, 73] width 41 height 7
click at [241, 75] on input "2" at bounding box center [224, 73] width 41 height 7
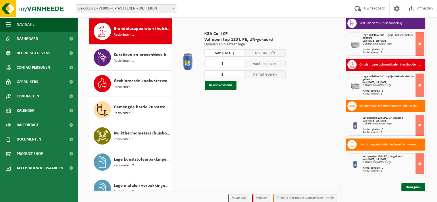
type input "1"
click at [241, 75] on input "1" at bounding box center [224, 73] width 41 height 7
click at [229, 84] on button "In winkelmand" at bounding box center [221, 85] width 32 height 9
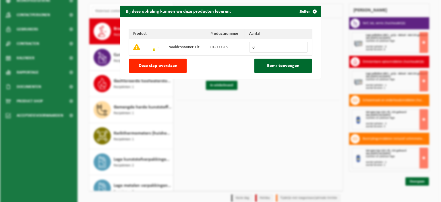
click at [173, 62] on button "Deze stap overslaan" at bounding box center [157, 66] width 57 height 14
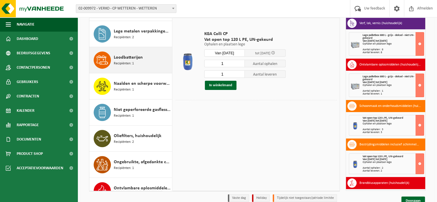
click at [144, 72] on div "Loodbatterijen Recipiënten: 1" at bounding box center [130, 60] width 83 height 26
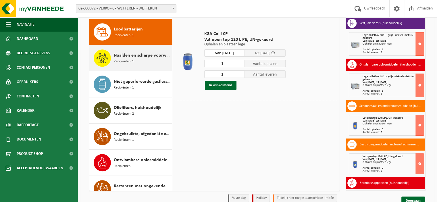
click at [143, 59] on div "Naalden en scherpe voorwerpen (huishoudelijk) Recipiënten: 1" at bounding box center [142, 57] width 57 height 17
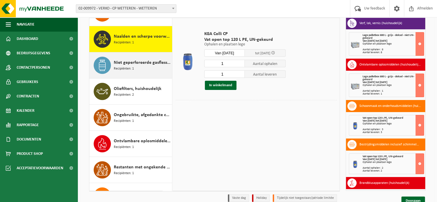
scroll to position [339, 0]
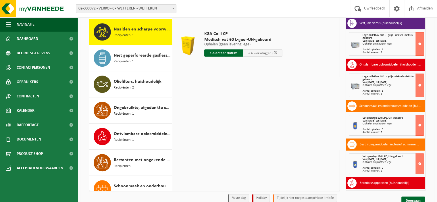
click at [227, 53] on input "text" at bounding box center [223, 52] width 39 height 7
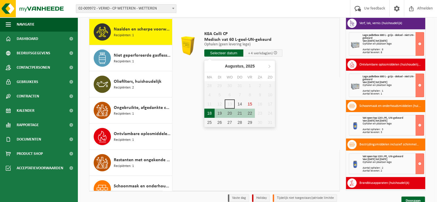
click at [210, 111] on div "18" at bounding box center [209, 113] width 10 height 9
type input "Van 2025-08-18"
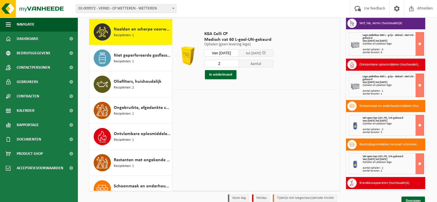
type input "2"
click at [237, 62] on input "2" at bounding box center [221, 63] width 34 height 7
click at [221, 75] on button "In winkelmand" at bounding box center [221, 74] width 32 height 9
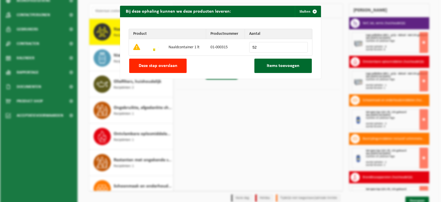
click at [300, 45] on input "52" at bounding box center [278, 47] width 59 height 11
click at [300, 48] on input "51" at bounding box center [278, 47] width 59 height 11
type input "50"
click at [300, 48] on input "50" at bounding box center [278, 47] width 59 height 11
click at [278, 64] on span "Items toevoegen" at bounding box center [283, 65] width 33 height 5
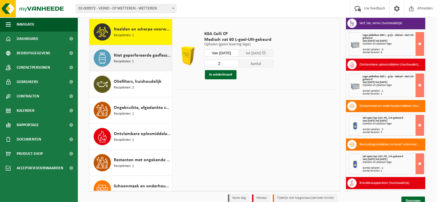
click at [141, 57] on span "Niet geperforeerde gasflessen voor eenmalig gebruik (huishoudelijk)" at bounding box center [142, 55] width 57 height 7
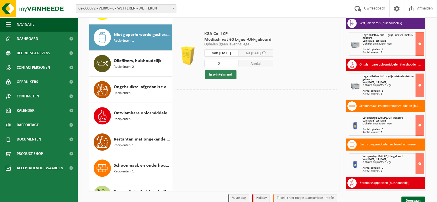
scroll to position [365, 0]
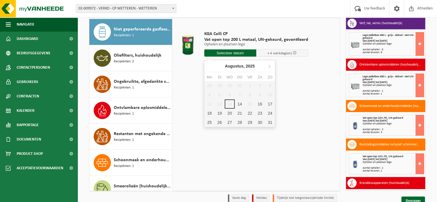
click at [229, 52] on input "text" at bounding box center [230, 52] width 52 height 7
click at [208, 111] on div "18" at bounding box center [209, 113] width 10 height 9
type input "Van 2025-08-18"
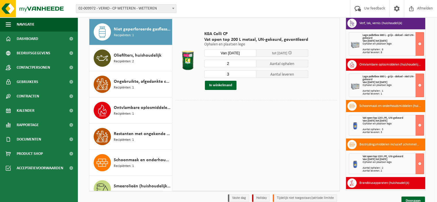
type input "2"
click at [251, 65] on input "2" at bounding box center [230, 63] width 52 height 7
type input "2"
click at [250, 76] on input "2" at bounding box center [230, 73] width 52 height 7
click at [227, 83] on button "In winkelmand" at bounding box center [221, 85] width 32 height 9
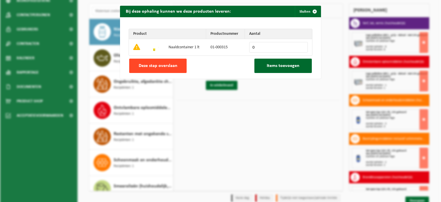
click at [176, 68] on button "Deze stap overslaan" at bounding box center [157, 66] width 57 height 14
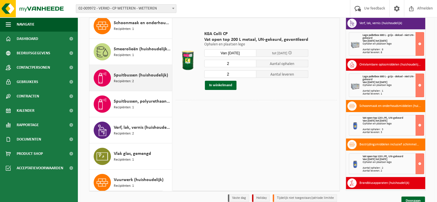
click at [135, 70] on div "Spuitbussen (huishoudelijk) Recipiënten: 2" at bounding box center [142, 77] width 57 height 17
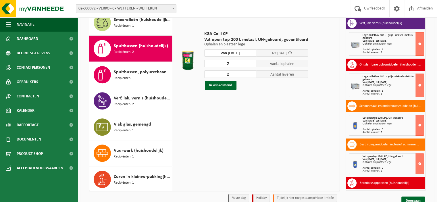
scroll to position [531, 0]
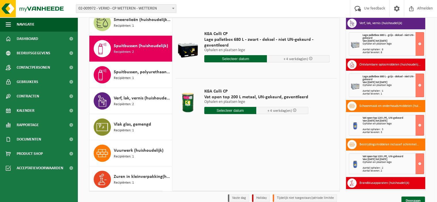
click at [226, 108] on input "text" at bounding box center [230, 110] width 52 height 7
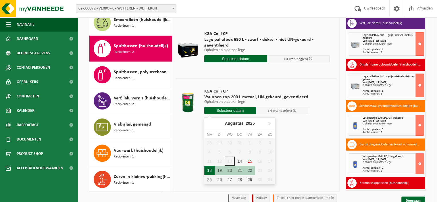
click at [209, 169] on div "18" at bounding box center [209, 170] width 10 height 9
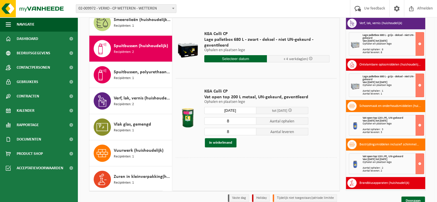
type input "Van 2025-08-18"
type input "2025-08-18"
click at [251, 122] on input "4" at bounding box center [230, 120] width 52 height 7
click at [251, 122] on input "3" at bounding box center [230, 120] width 52 height 7
type input "2"
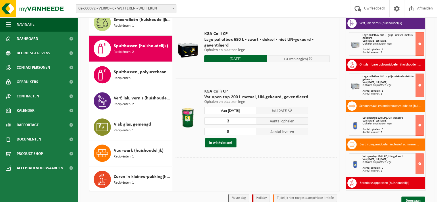
click at [251, 122] on input "2" at bounding box center [230, 120] width 52 height 7
click at [251, 133] on input "1" at bounding box center [230, 131] width 52 height 7
type input "2"
click at [250, 131] on input "2" at bounding box center [230, 131] width 52 height 7
click at [229, 141] on button "In winkelmand" at bounding box center [221, 142] width 32 height 9
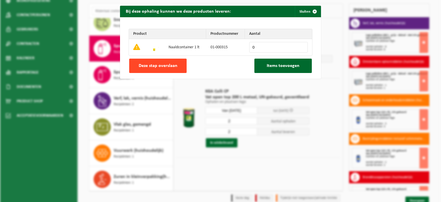
click at [173, 64] on span "Deze stap overslaan" at bounding box center [158, 65] width 39 height 5
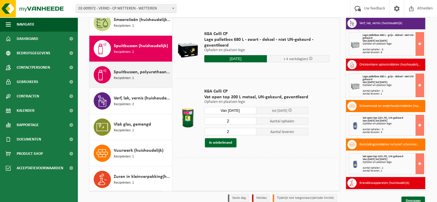
click at [130, 72] on span "Spuitbussen, polyurethaan (PU) (huishoudelijk)" at bounding box center [142, 72] width 57 height 7
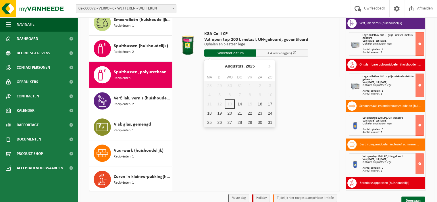
click at [240, 54] on input "text" at bounding box center [230, 52] width 52 height 7
click at [209, 111] on div "18" at bounding box center [209, 113] width 10 height 9
type input "Van 2025-08-18"
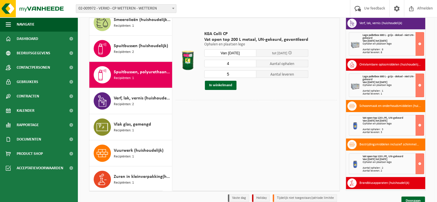
click at [251, 64] on input "4" at bounding box center [230, 63] width 52 height 7
click at [251, 64] on input "3" at bounding box center [230, 63] width 52 height 7
click at [251, 64] on input "2" at bounding box center [230, 63] width 52 height 7
type input "1"
click at [251, 64] on input "1" at bounding box center [230, 63] width 52 height 7
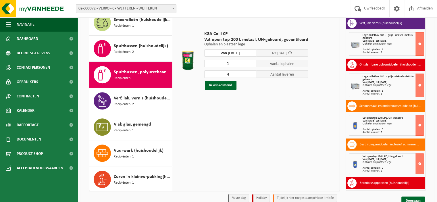
click at [252, 74] on input "4" at bounding box center [230, 73] width 52 height 7
click at [252, 74] on input "3" at bounding box center [230, 73] width 52 height 7
click at [252, 74] on input "2" at bounding box center [230, 73] width 52 height 7
type input "1"
click at [252, 74] on input "1" at bounding box center [230, 73] width 52 height 7
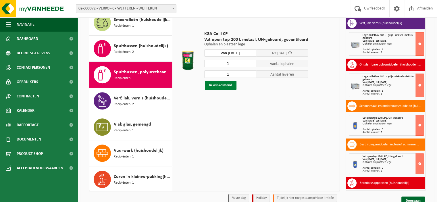
click at [222, 85] on button "In winkelmand" at bounding box center [221, 85] width 32 height 9
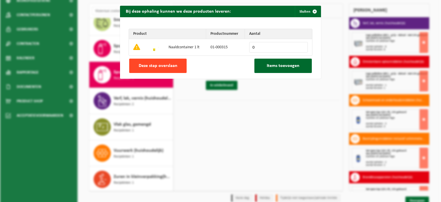
click at [161, 67] on span "Deze stap overslaan" at bounding box center [158, 65] width 39 height 5
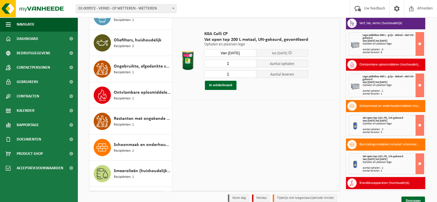
scroll to position [229, 0]
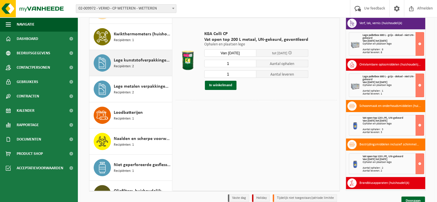
click at [148, 55] on div "Lege kunststofverpakkingen (huishoudelijk) Recipiënten: 2" at bounding box center [142, 62] width 57 height 17
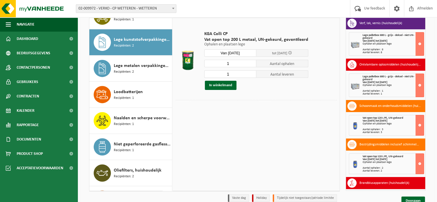
scroll to position [261, 0]
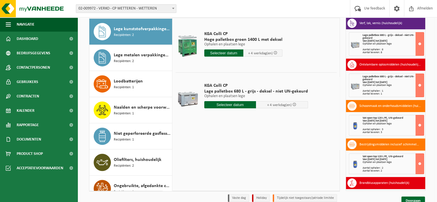
click at [229, 103] on input "text" at bounding box center [230, 104] width 52 height 7
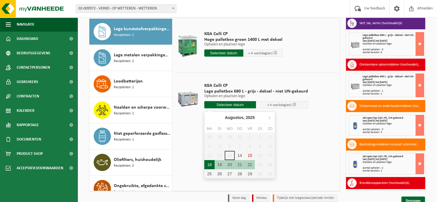
click at [210, 165] on div "18" at bounding box center [209, 164] width 10 height 9
type input "Van 2025-08-18"
type input "2025-08-18"
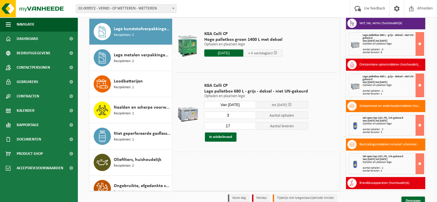
click at [250, 117] on input "3" at bounding box center [230, 114] width 52 height 7
click at [250, 113] on input "4" at bounding box center [230, 114] width 52 height 7
type input "5"
click at [250, 113] on input "5" at bounding box center [230, 114] width 52 height 7
click at [250, 127] on input "9" at bounding box center [230, 125] width 52 height 7
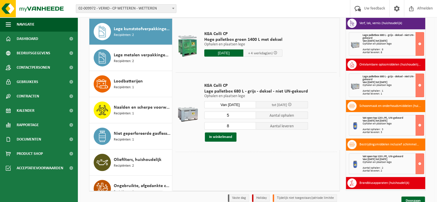
click at [250, 127] on input "8" at bounding box center [230, 125] width 52 height 7
click at [250, 127] on input "7" at bounding box center [230, 125] width 52 height 7
click at [250, 127] on input "6" at bounding box center [230, 125] width 52 height 7
type input "5"
click at [250, 127] on input "5" at bounding box center [230, 125] width 52 height 7
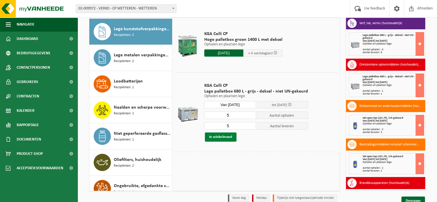
click at [229, 134] on button "In winkelmand" at bounding box center [221, 136] width 32 height 9
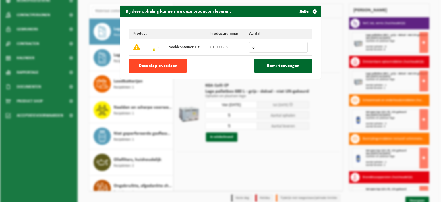
click at [175, 65] on button "Deze stap overslaan" at bounding box center [157, 66] width 57 height 14
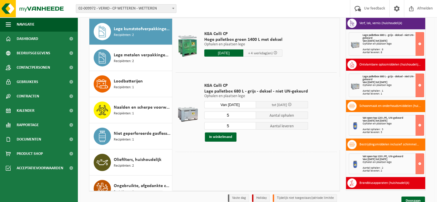
scroll to position [0, 0]
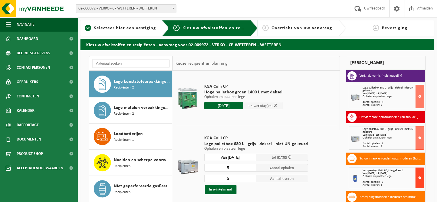
click at [415, 177] on button at bounding box center [419, 177] width 9 height 21
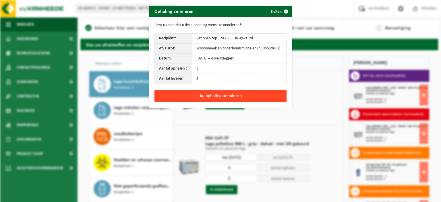
click at [227, 99] on button "Ja, ophaling annuleren" at bounding box center [220, 96] width 132 height 12
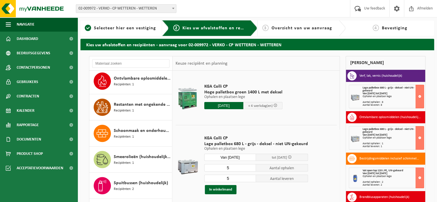
scroll to position [474, 0]
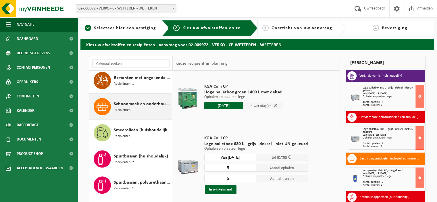
click at [131, 103] on span "Schoonmaak en onderhoudsmiddelen (huishoudelijk)" at bounding box center [142, 104] width 57 height 7
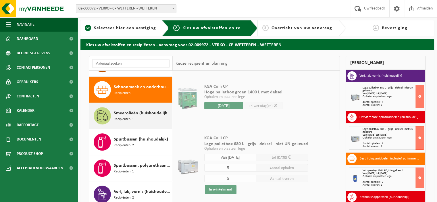
scroll to position [495, 0]
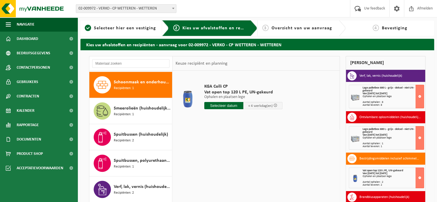
click at [223, 107] on input "text" at bounding box center [223, 105] width 39 height 7
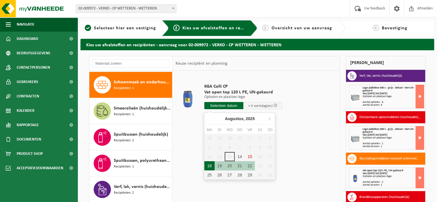
click at [208, 165] on div "18" at bounding box center [209, 165] width 10 height 9
type input "Van 2025-08-18"
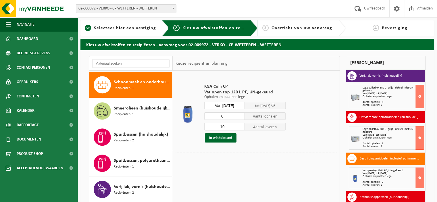
click at [240, 117] on input "8" at bounding box center [224, 115] width 41 height 7
click at [240, 117] on input "7" at bounding box center [224, 115] width 41 height 7
click at [240, 117] on input "6" at bounding box center [224, 115] width 41 height 7
click at [240, 117] on input "5" at bounding box center [224, 115] width 41 height 7
click at [240, 117] on input "4" at bounding box center [224, 115] width 41 height 7
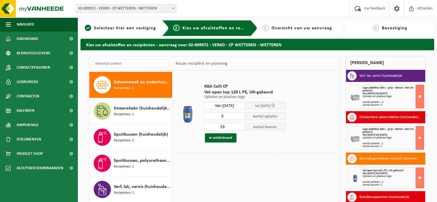
type input "3"
click at [240, 117] on input "3" at bounding box center [224, 115] width 41 height 7
click at [241, 127] on input "9" at bounding box center [224, 126] width 41 height 7
type input "8"
click at [241, 127] on input "8" at bounding box center [224, 126] width 41 height 7
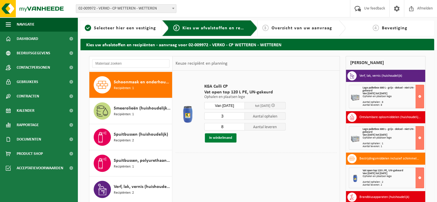
click at [227, 138] on button "In winkelmand" at bounding box center [221, 137] width 32 height 9
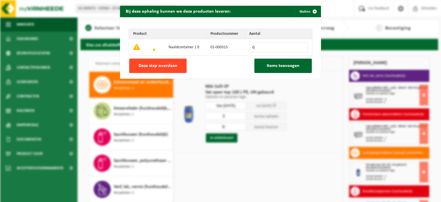
click at [161, 67] on span "Deze stap overslaan" at bounding box center [158, 65] width 39 height 5
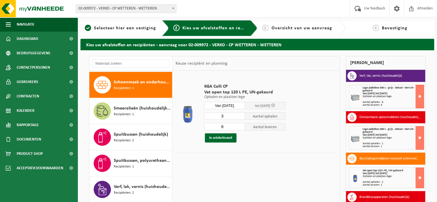
scroll to position [78, 0]
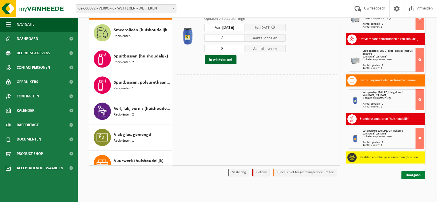
click at [414, 174] on link "Doorgaan" at bounding box center [413, 175] width 24 height 8
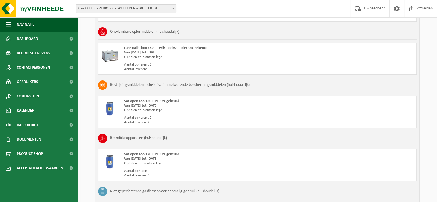
scroll to position [561, 0]
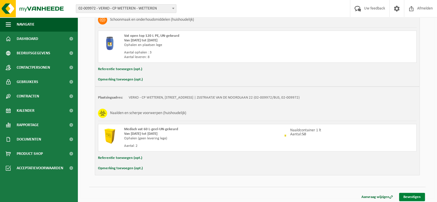
click at [416, 195] on link "Bevestigen" at bounding box center [412, 197] width 26 height 8
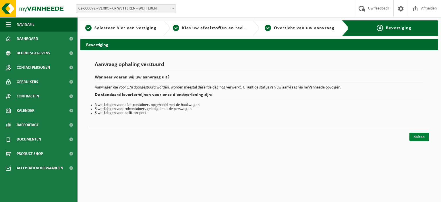
click at [421, 137] on link "Sluiten" at bounding box center [420, 137] width 20 height 8
